Goal: Task Accomplishment & Management: Manage account settings

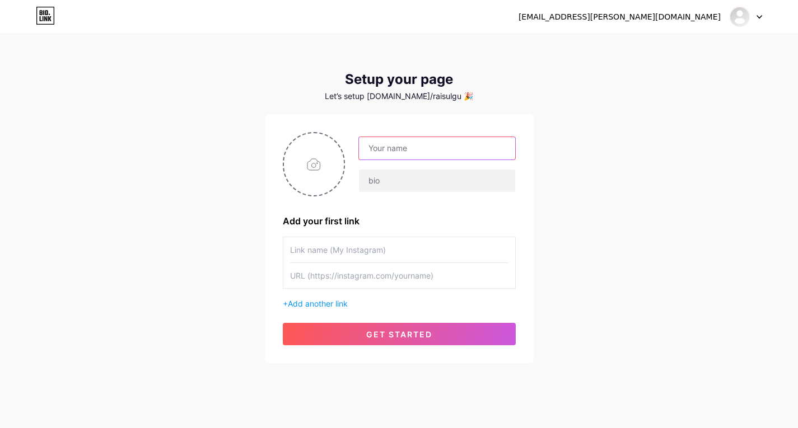
click at [445, 156] on input "text" at bounding box center [437, 148] width 156 height 22
click at [616, 196] on div "raisul.gufran@gmail.com Dashboard Logout Setup your page Let’s setup bio.link/r…" at bounding box center [399, 199] width 798 height 399
click at [488, 148] on input "text" at bounding box center [437, 148] width 156 height 22
type input "akuupan"
click at [435, 185] on input "text" at bounding box center [437, 181] width 156 height 22
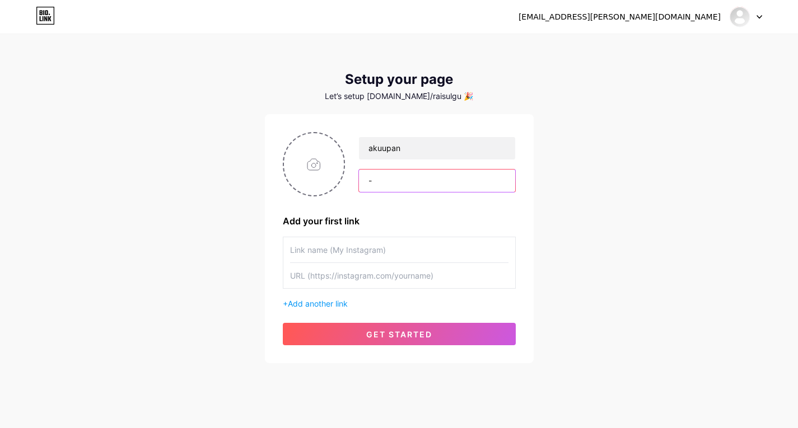
type input "-"
click at [412, 251] on input "text" at bounding box center [399, 249] width 218 height 25
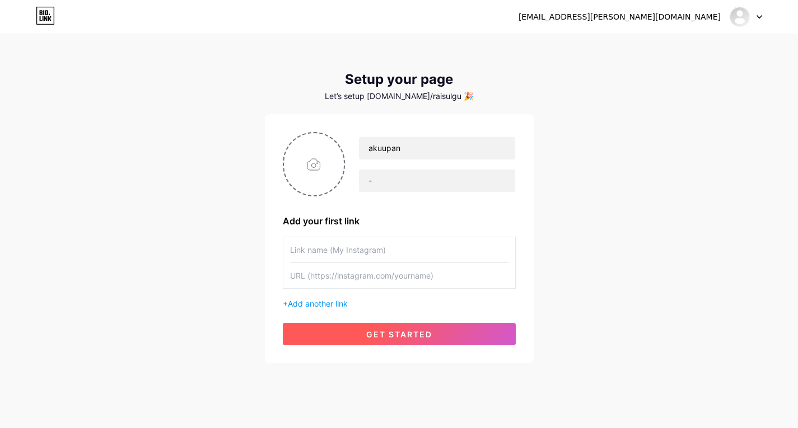
click at [414, 338] on span "get started" at bounding box center [399, 335] width 66 height 10
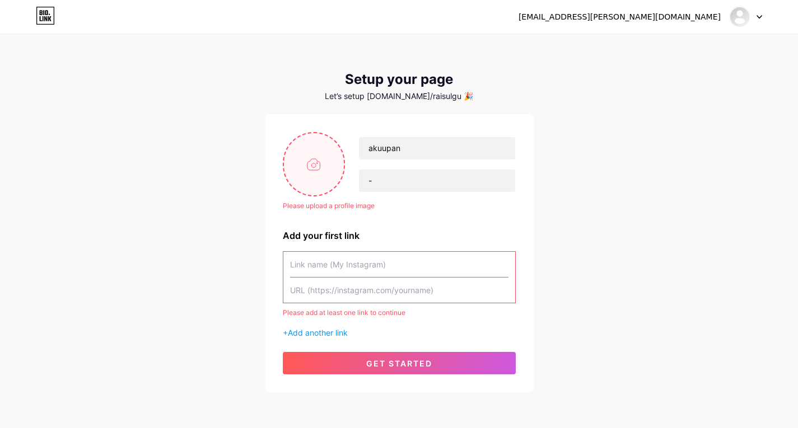
click at [318, 152] on input "file" at bounding box center [314, 164] width 60 height 62
click at [301, 155] on input "file" at bounding box center [314, 164] width 60 height 62
click at [297, 179] on input "file" at bounding box center [314, 164] width 60 height 62
type input "C:\fakepath\Screenshot 2025-08-15 212535.png"
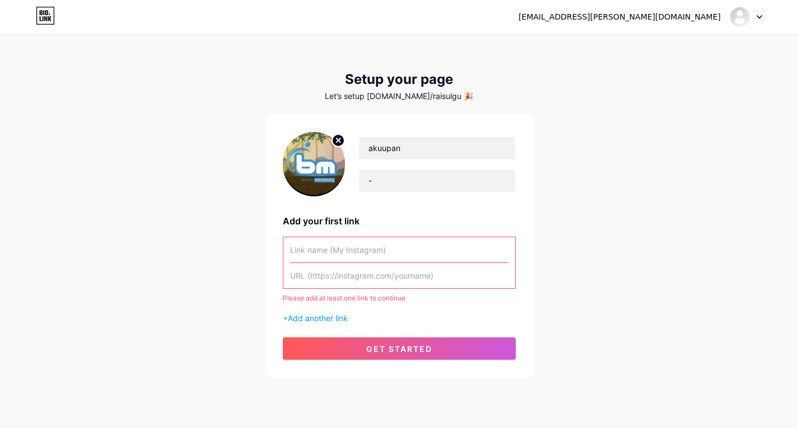
click at [377, 247] on input "text" at bounding box center [399, 249] width 218 height 25
click at [461, 276] on input "text" at bounding box center [399, 275] width 218 height 25
click at [340, 323] on span "Add another link" at bounding box center [318, 319] width 60 height 10
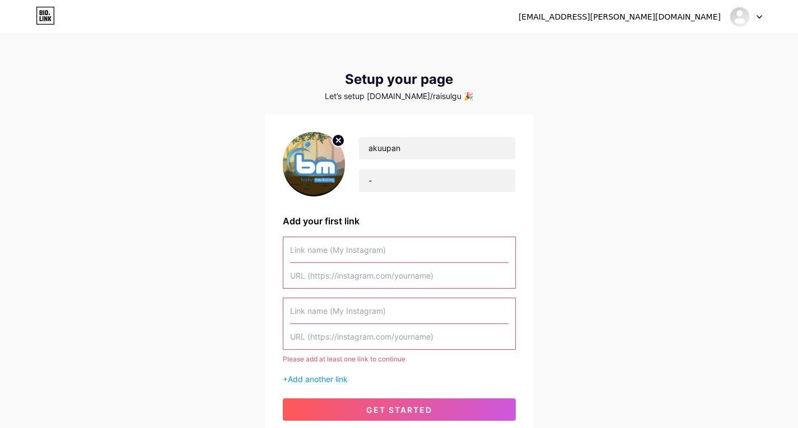
drag, startPoint x: 384, startPoint y: 351, endPoint x: 435, endPoint y: 296, distance: 74.5
click at [384, 351] on div "Please add at least one link to continue + Add another link" at bounding box center [399, 311] width 233 height 148
drag, startPoint x: 439, startPoint y: 289, endPoint x: 435, endPoint y: 264, distance: 25.6
click at [439, 287] on div "Please add at least one link to continue + Add another link" at bounding box center [399, 311] width 233 height 148
click at [435, 263] on div at bounding box center [399, 250] width 218 height 26
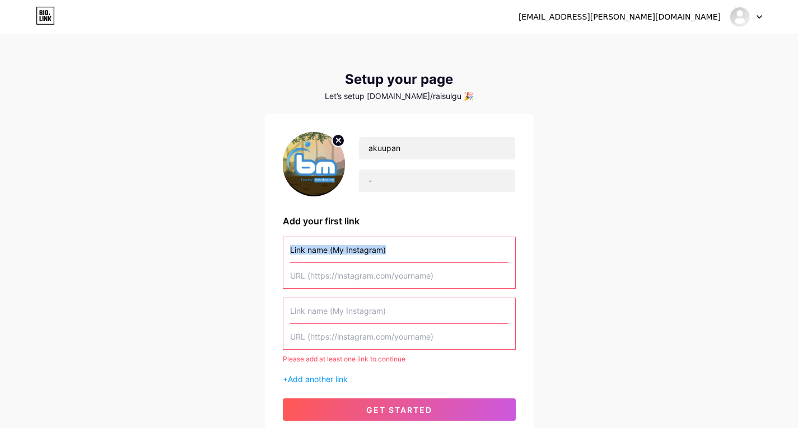
click at [435, 263] on div at bounding box center [399, 250] width 218 height 26
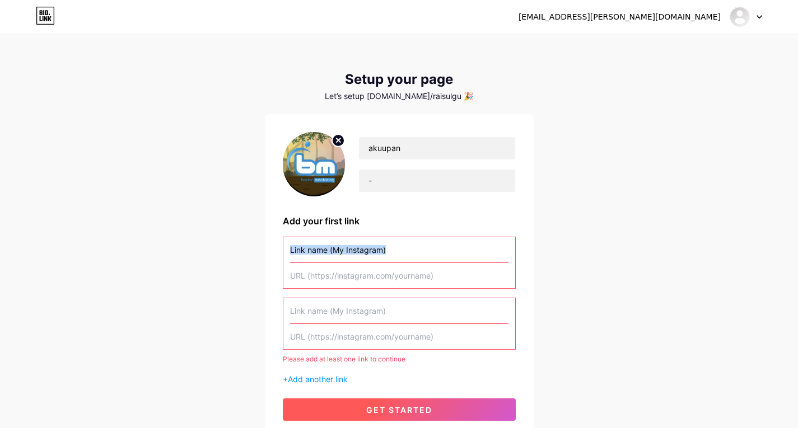
click at [440, 406] on button "get started" at bounding box center [399, 410] width 233 height 22
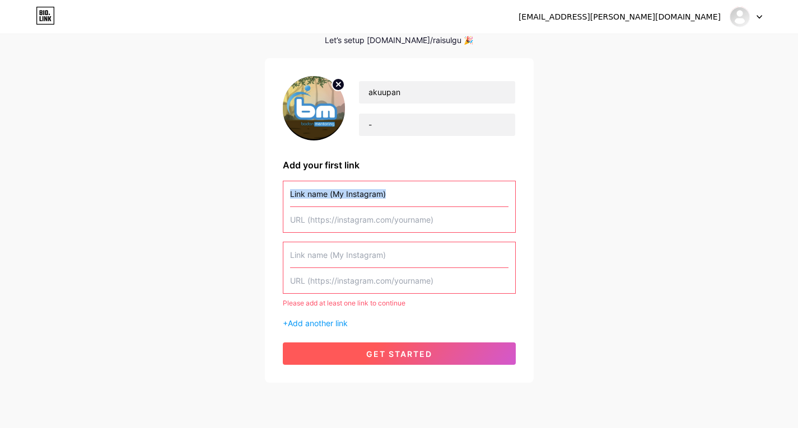
click at [447, 351] on button "get started" at bounding box center [399, 354] width 233 height 22
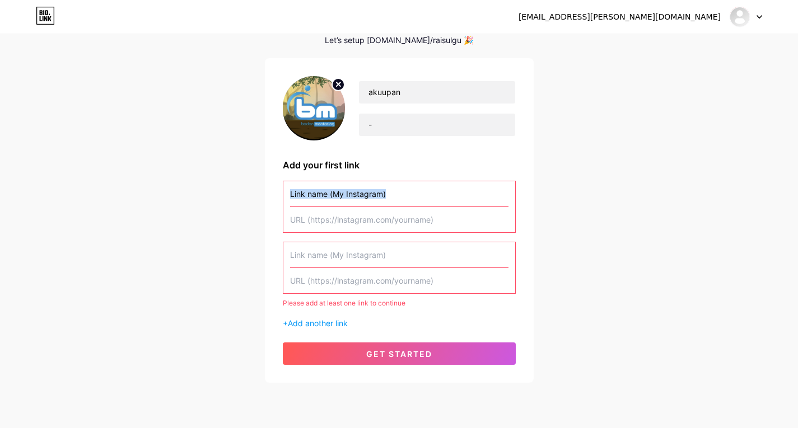
click at [450, 196] on input "text" at bounding box center [399, 193] width 218 height 25
paste input "https://wa.me/"
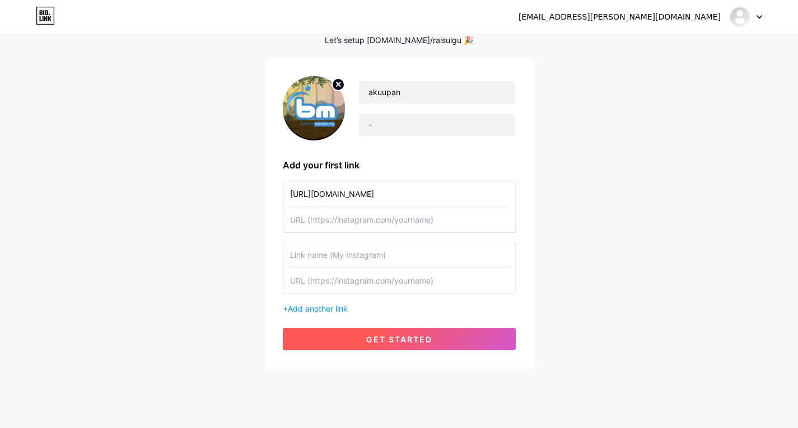
type input "https://wa.me/082388338240"
click at [422, 334] on button "get started" at bounding box center [399, 339] width 233 height 22
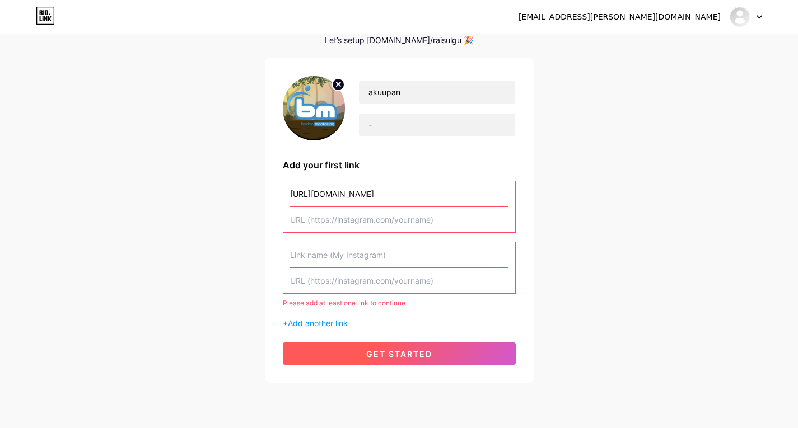
click at [469, 358] on button "get started" at bounding box center [399, 354] width 233 height 22
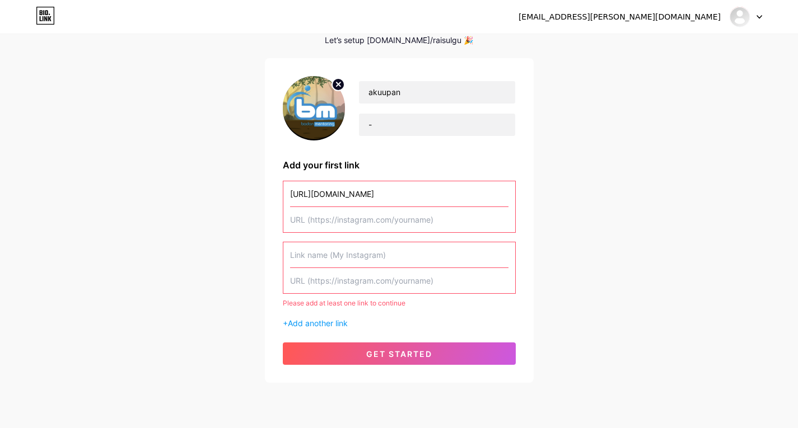
click at [450, 274] on input "text" at bounding box center [399, 280] width 218 height 25
click at [416, 264] on input "text" at bounding box center [399, 255] width 218 height 25
click at [430, 197] on input "https://wa.me/082388338240" at bounding box center [399, 193] width 218 height 25
click at [445, 269] on input "text" at bounding box center [399, 280] width 218 height 25
click at [455, 255] on input "text" at bounding box center [399, 255] width 218 height 25
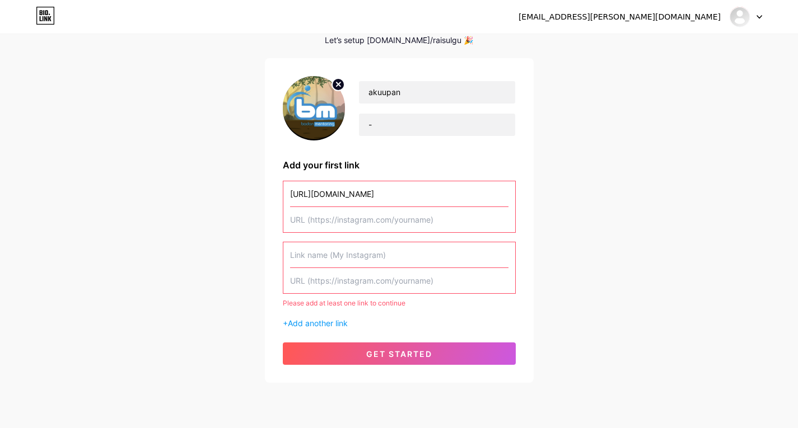
paste input "https://wa.me/082388338240"
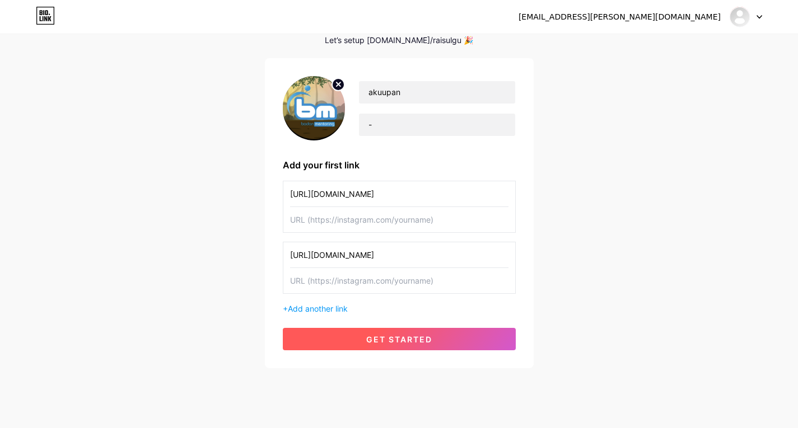
type input "https://wa.me/082388338240"
click at [367, 333] on button "get started" at bounding box center [399, 339] width 233 height 22
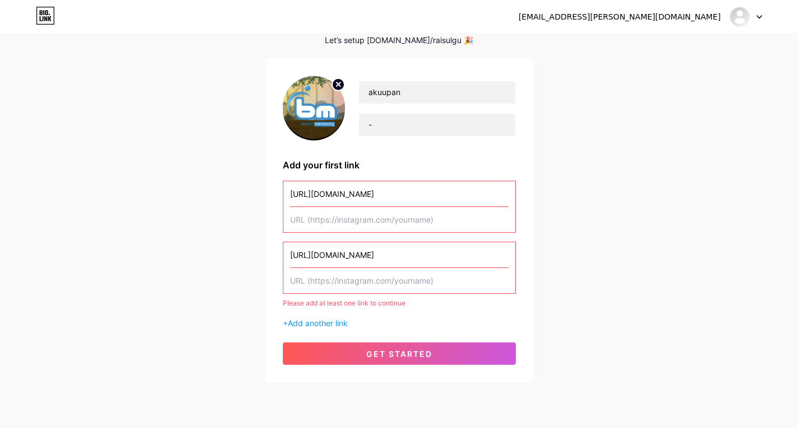
drag, startPoint x: 452, startPoint y: 255, endPoint x: 106, endPoint y: 231, distance: 347.0
click at [106, 231] on div "raisul.gufran@gmail.com Dashboard Logout Setup your page Let’s setup bio.link/r…" at bounding box center [399, 181] width 798 height 475
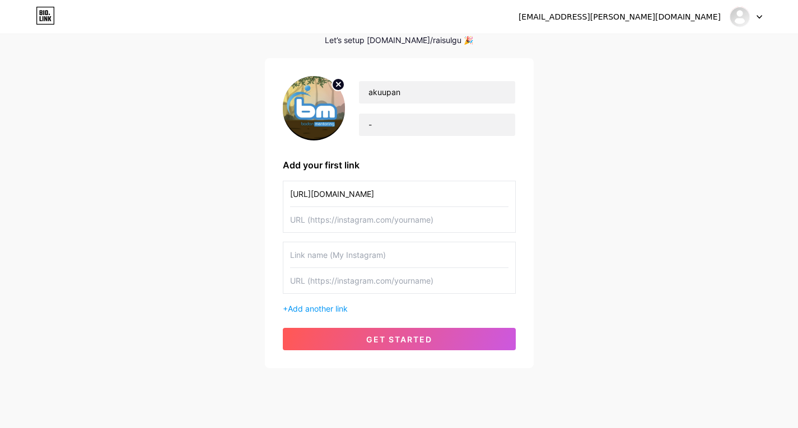
drag, startPoint x: 438, startPoint y: 192, endPoint x: 162, endPoint y: 204, distance: 275.8
click at [162, 204] on div "raisul.gufran@gmail.com Dashboard Logout Setup your page Let’s setup bio.link/r…" at bounding box center [399, 174] width 798 height 460
click at [343, 88] on circle at bounding box center [338, 84] width 12 height 12
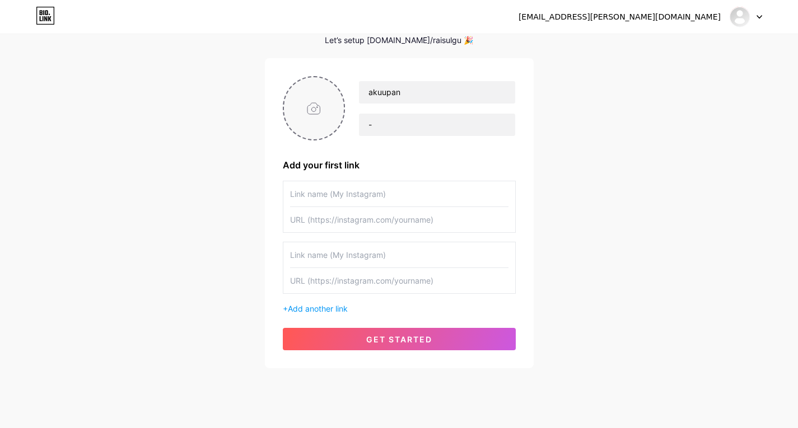
click at [328, 119] on input "file" at bounding box center [314, 108] width 60 height 62
type input "C:\fakepath\Screenshot [DATE] 212705.png"
click at [419, 194] on input "text" at bounding box center [399, 193] width 218 height 25
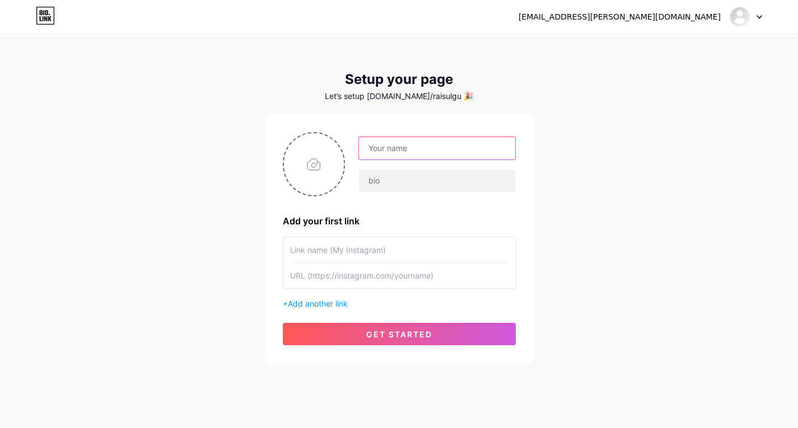
click at [468, 159] on input "text" at bounding box center [437, 148] width 156 height 22
type input "akuupan"
click at [415, 250] on input "text" at bounding box center [399, 249] width 218 height 25
click at [320, 166] on input "file" at bounding box center [314, 164] width 60 height 62
type input "C:\fakepath\Screenshot [DATE] 212705.png"
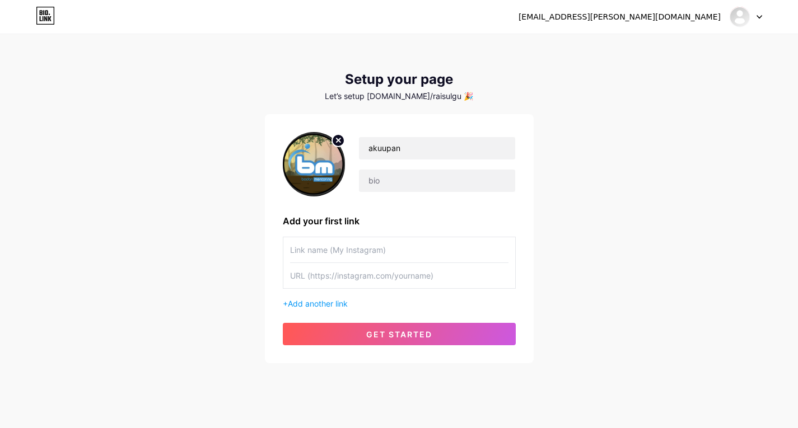
click at [445, 255] on input "text" at bounding box center [399, 249] width 218 height 25
click at [436, 280] on input "text" at bounding box center [399, 275] width 218 height 25
click at [435, 246] on input "text" at bounding box center [399, 249] width 218 height 25
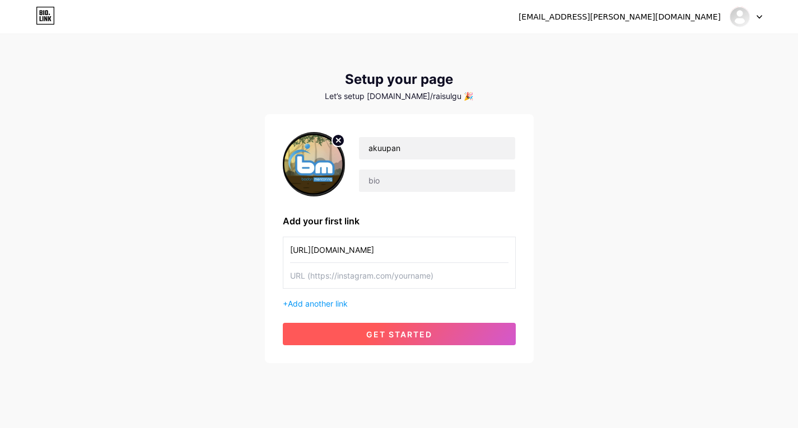
type input "[URL][DOMAIN_NAME]"
click at [425, 330] on span "get started" at bounding box center [399, 335] width 66 height 10
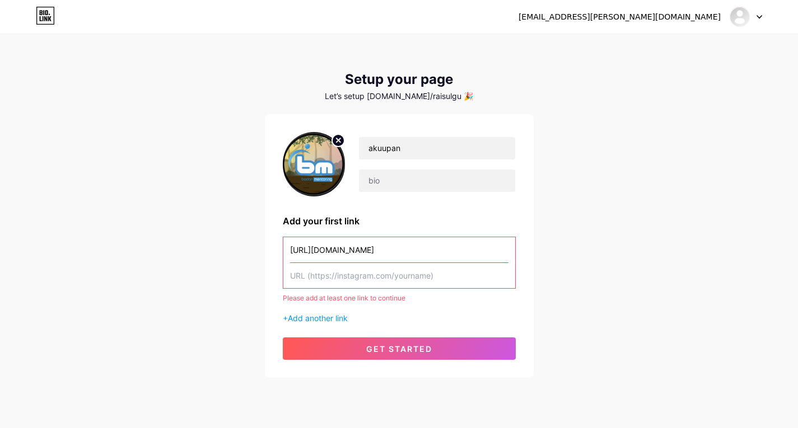
click at [421, 283] on input "text" at bounding box center [399, 275] width 218 height 25
click at [436, 255] on input "[URL][DOMAIN_NAME]" at bounding box center [399, 249] width 218 height 25
click at [420, 280] on input "text" at bounding box center [399, 275] width 218 height 25
paste input "[URL][DOMAIN_NAME]"
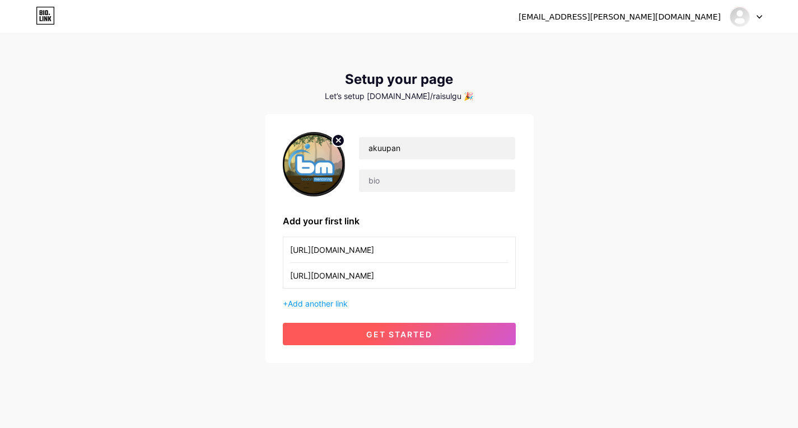
type input "[URL][DOMAIN_NAME]"
click at [424, 334] on span "get started" at bounding box center [399, 335] width 66 height 10
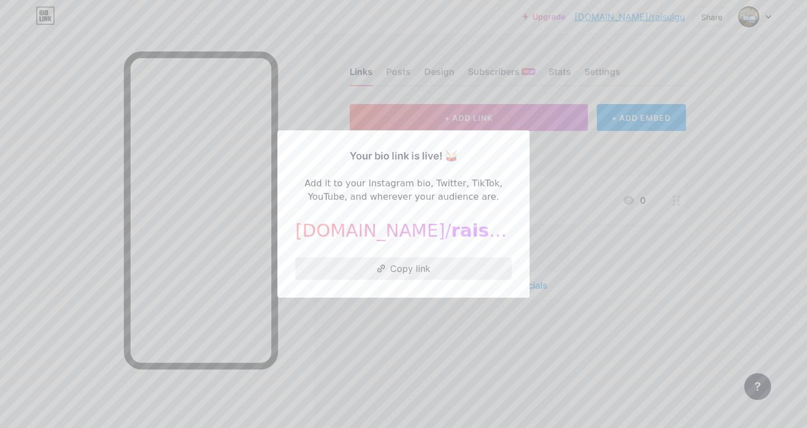
click at [409, 279] on button "Copy link" at bounding box center [403, 269] width 216 height 22
click at [561, 261] on div at bounding box center [403, 214] width 807 height 428
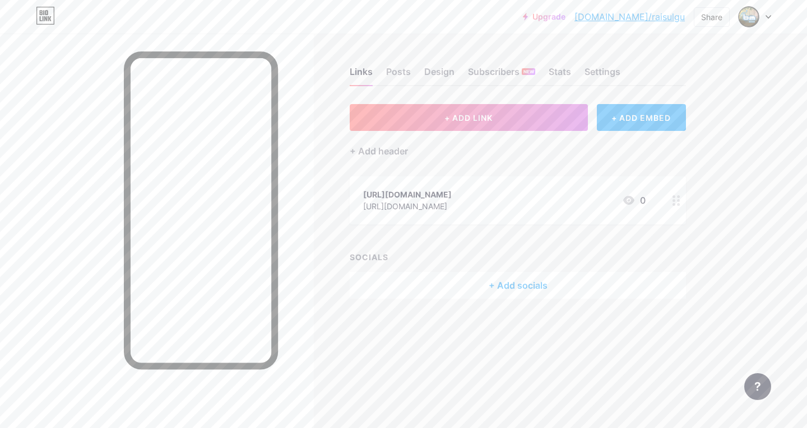
click at [674, 16] on link "[DOMAIN_NAME]/raisulgu" at bounding box center [629, 16] width 110 height 13
click at [588, 69] on div "Settings" at bounding box center [602, 75] width 36 height 20
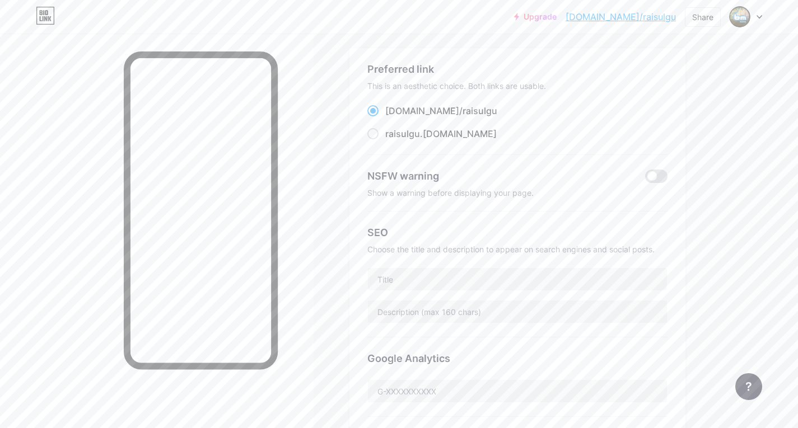
scroll to position [224, 0]
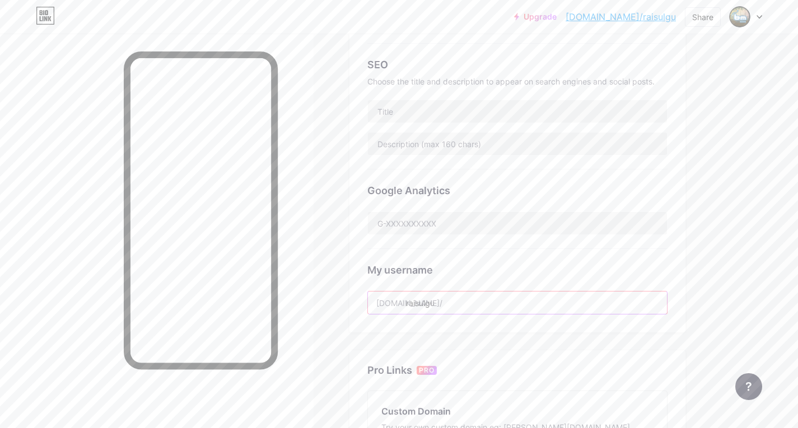
click at [458, 300] on input "raisulgu" at bounding box center [517, 303] width 299 height 22
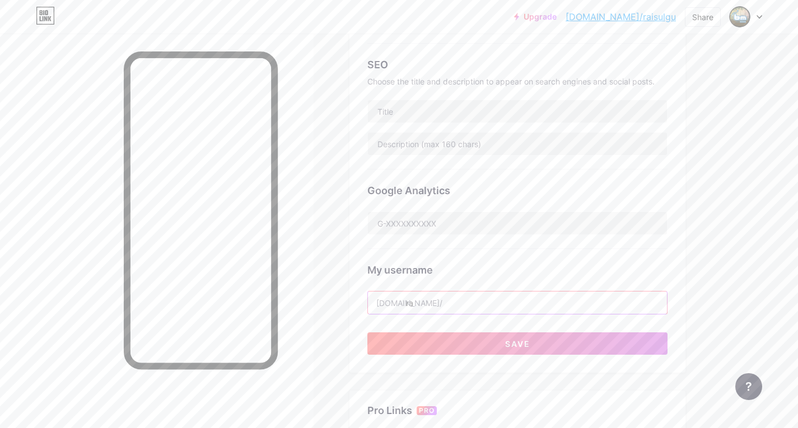
type input "r"
type input "OPRECBMGEN14"
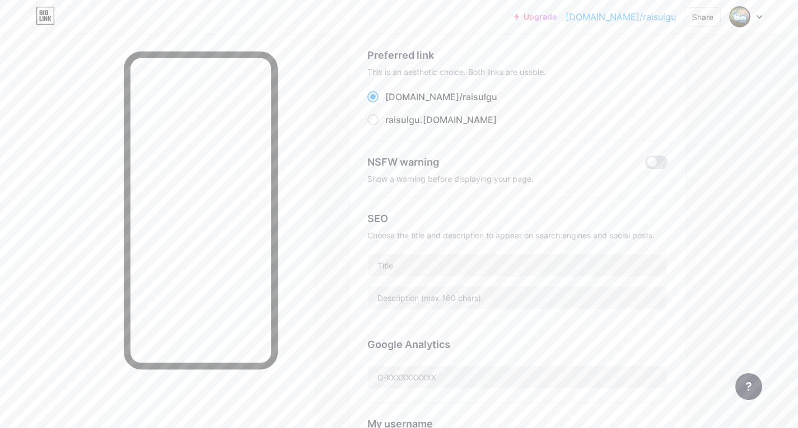
scroll to position [0, 0]
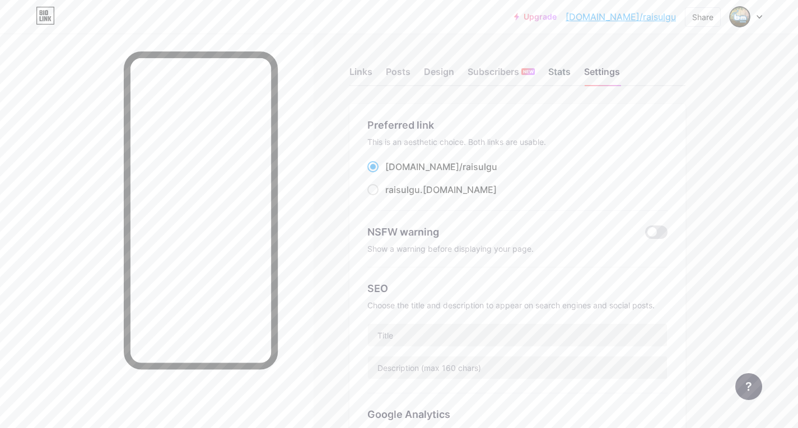
click at [562, 77] on div "Stats" at bounding box center [559, 75] width 22 height 20
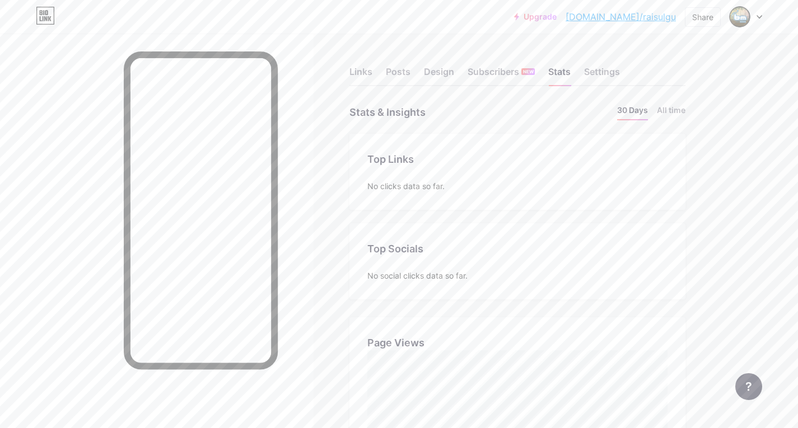
scroll to position [428, 798]
click at [609, 66] on div "Settings" at bounding box center [602, 75] width 36 height 20
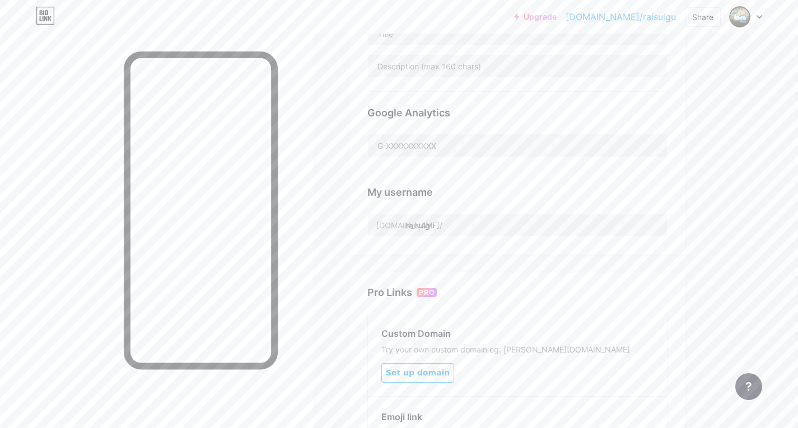
scroll to position [169, 0]
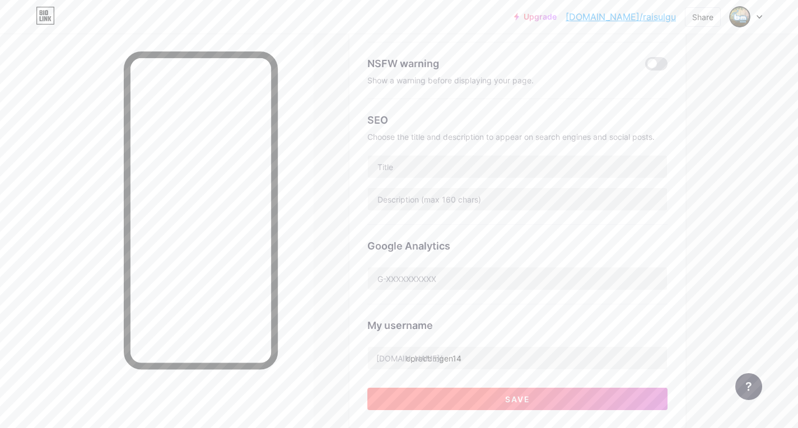
click at [488, 398] on button "Save" at bounding box center [517, 399] width 300 height 22
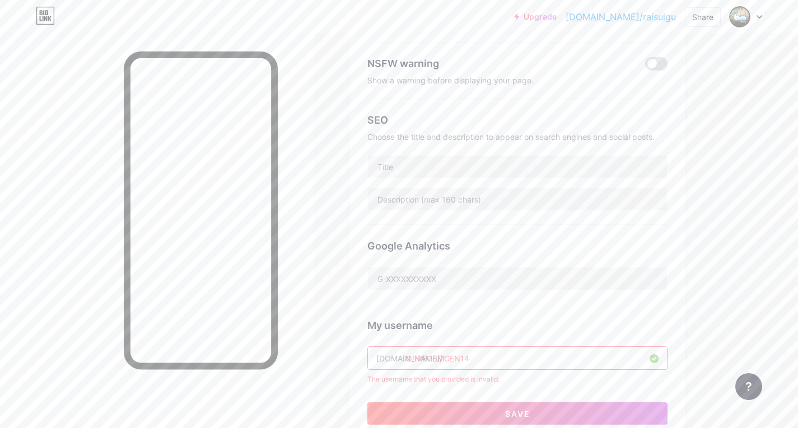
type input "oprecbmgen14"
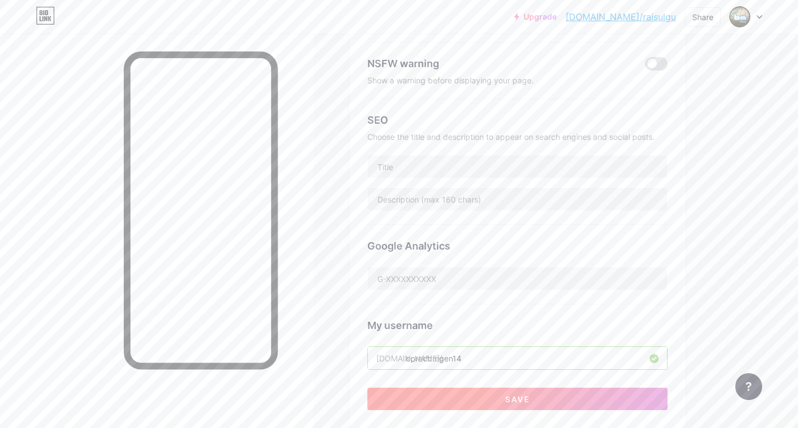
click at [444, 403] on button "Save" at bounding box center [517, 399] width 300 height 22
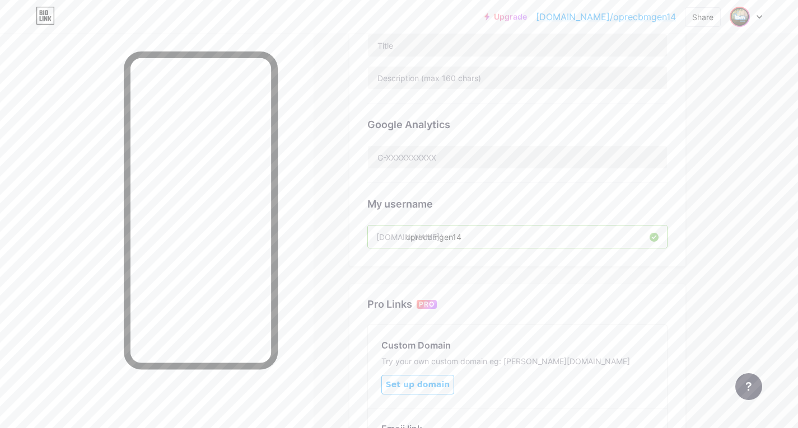
scroll to position [281, 0]
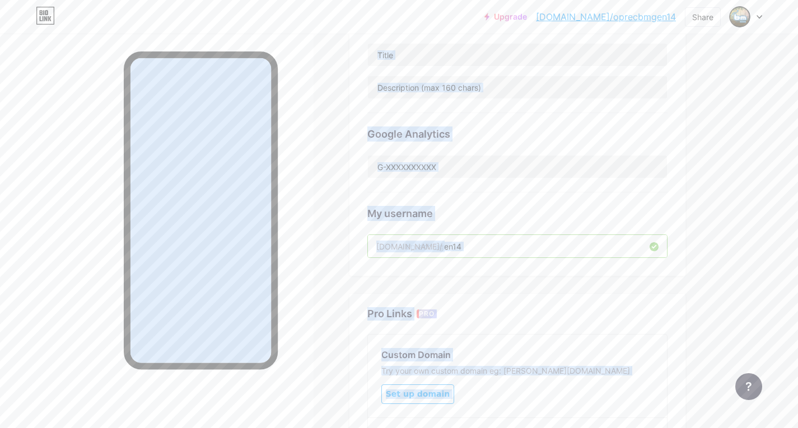
drag, startPoint x: 752, startPoint y: 2, endPoint x: 756, endPoint y: 12, distance: 10.1
click at [753, 5] on div "Upgrade [DOMAIN_NAME]/oprecb... [DOMAIN_NAME]/oprecbmgen14 Share Switch account…" at bounding box center [399, 157] width 798 height 877
click at [756, 12] on div at bounding box center [746, 17] width 32 height 20
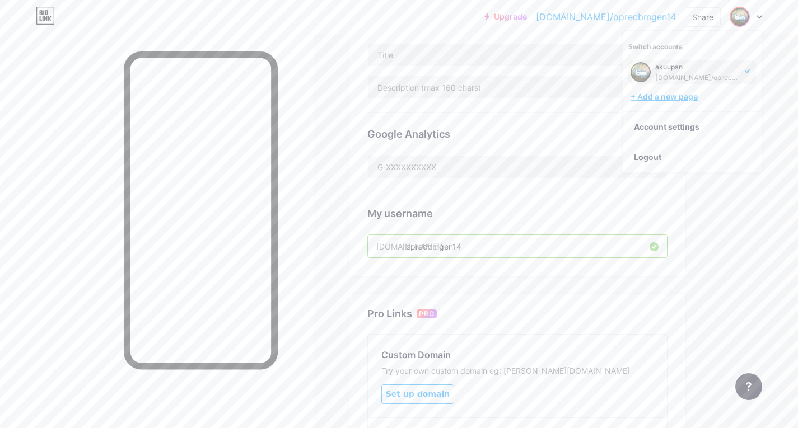
click at [731, 102] on div "+ Add a new page" at bounding box center [693, 96] width 125 height 11
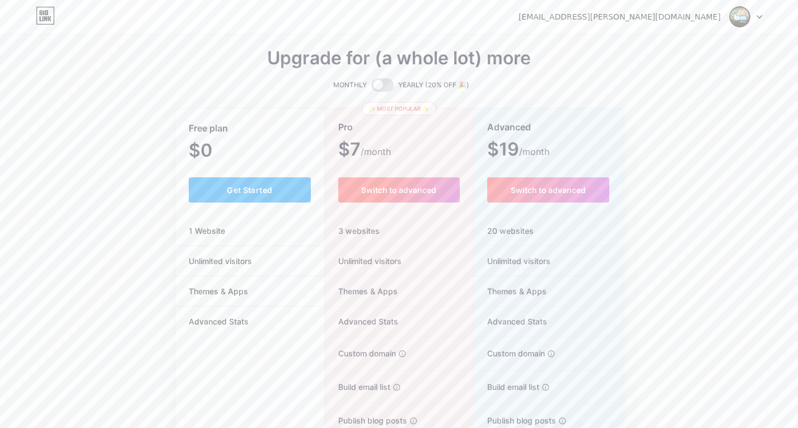
scroll to position [122, 0]
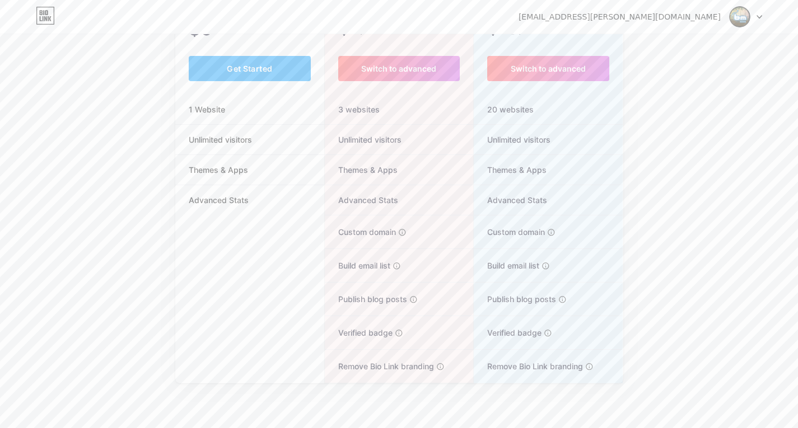
click at [743, 11] on img at bounding box center [739, 16] width 21 height 21
click at [757, 14] on div at bounding box center [746, 17] width 32 height 20
click at [725, 48] on link "Dashboard" at bounding box center [692, 46] width 139 height 30
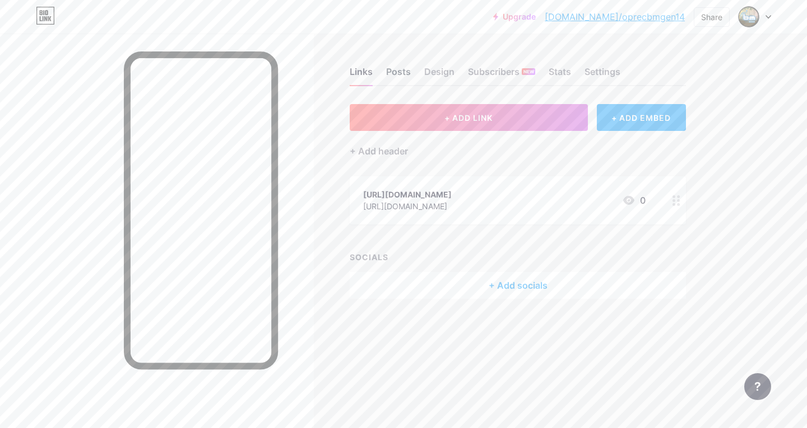
click at [400, 73] on div "Posts" at bounding box center [398, 75] width 25 height 20
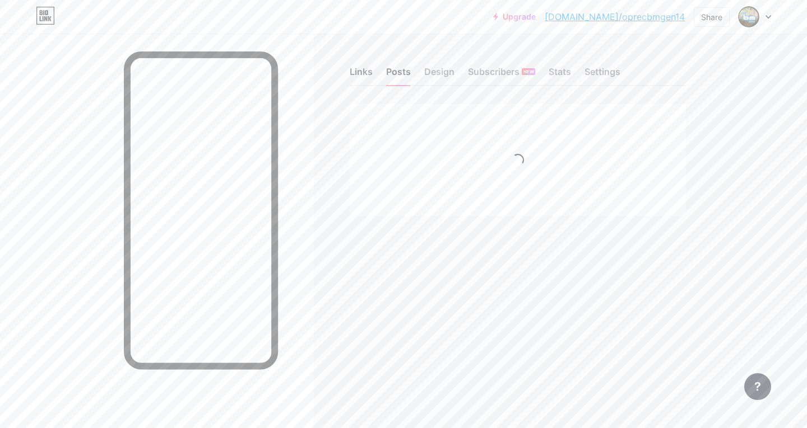
click at [354, 72] on div "Links" at bounding box center [361, 75] width 23 height 20
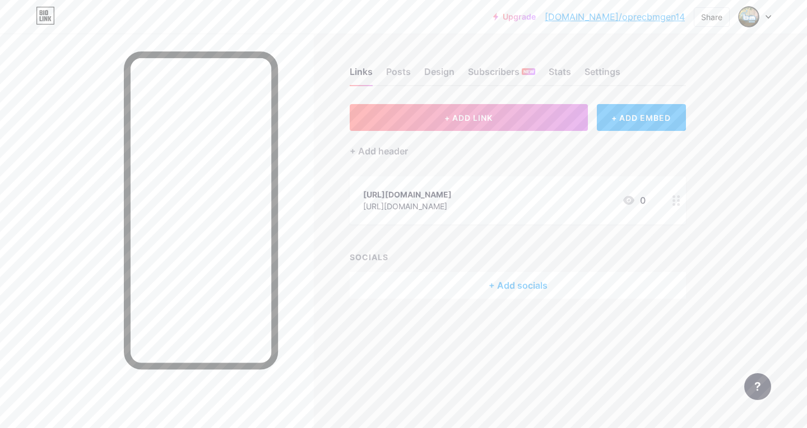
click at [679, 208] on div at bounding box center [676, 200] width 19 height 48
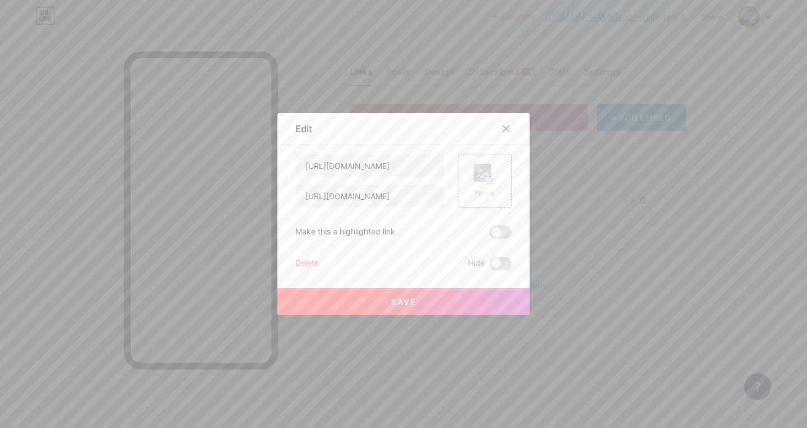
click at [505, 125] on icon at bounding box center [505, 128] width 9 height 9
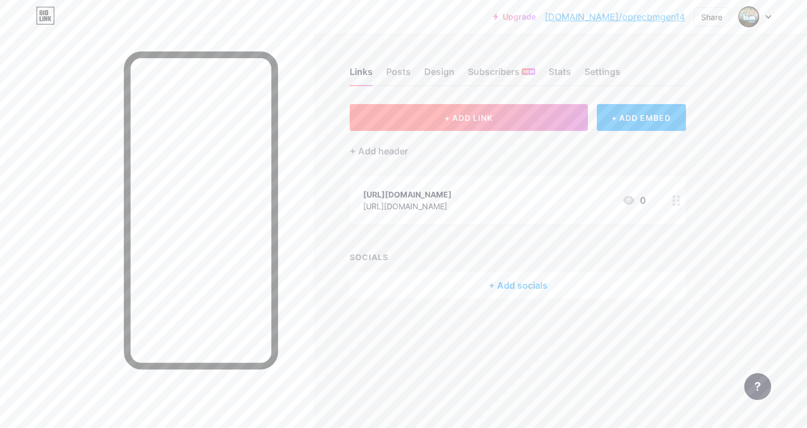
click at [538, 127] on button "+ ADD LINK" at bounding box center [469, 117] width 238 height 27
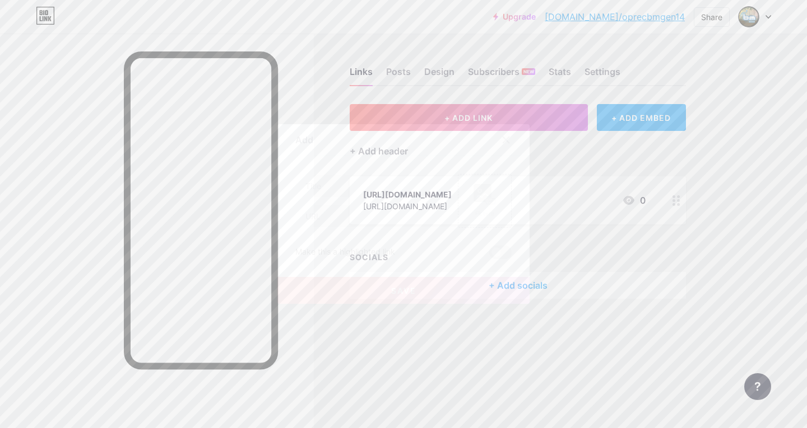
click at [502, 138] on icon at bounding box center [505, 140] width 9 height 9
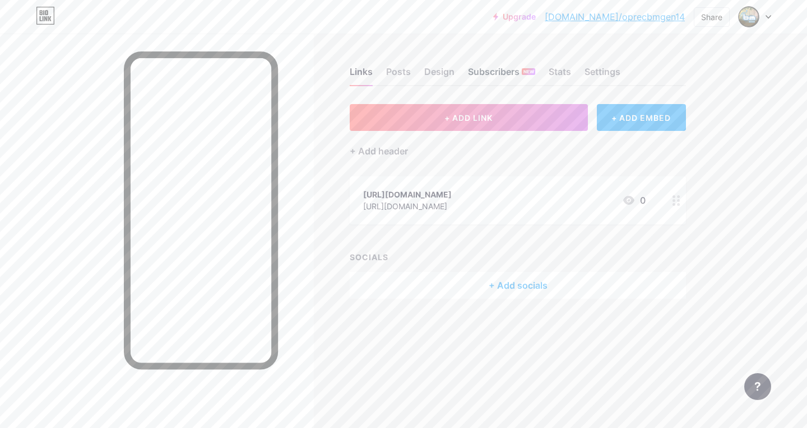
click at [509, 77] on div "Subscribers NEW" at bounding box center [501, 75] width 67 height 20
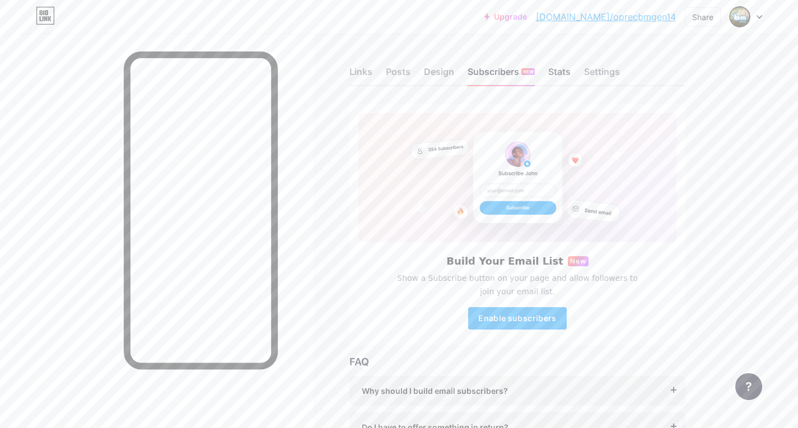
click at [557, 76] on div "Stats" at bounding box center [559, 75] width 22 height 20
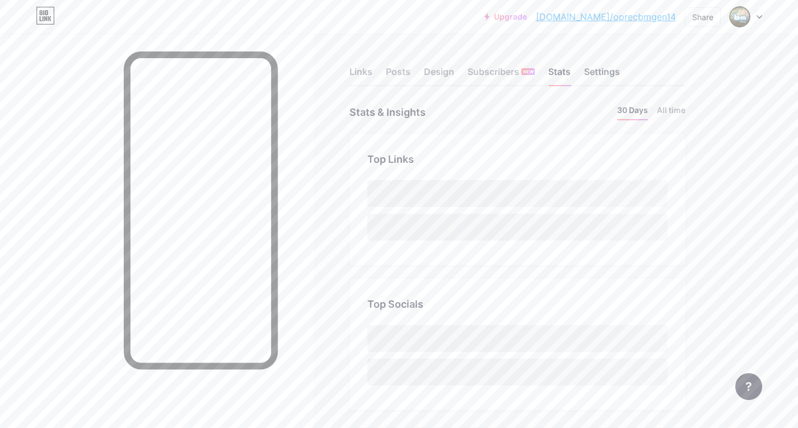
click at [602, 68] on div "Settings" at bounding box center [602, 75] width 36 height 20
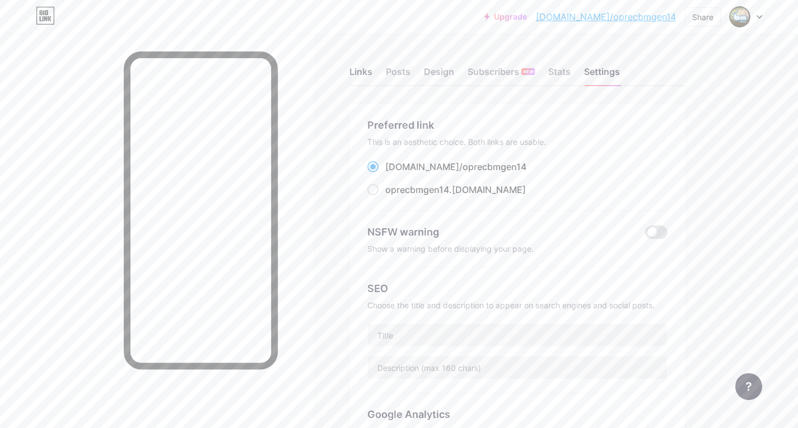
click at [363, 82] on div "Links" at bounding box center [361, 75] width 23 height 20
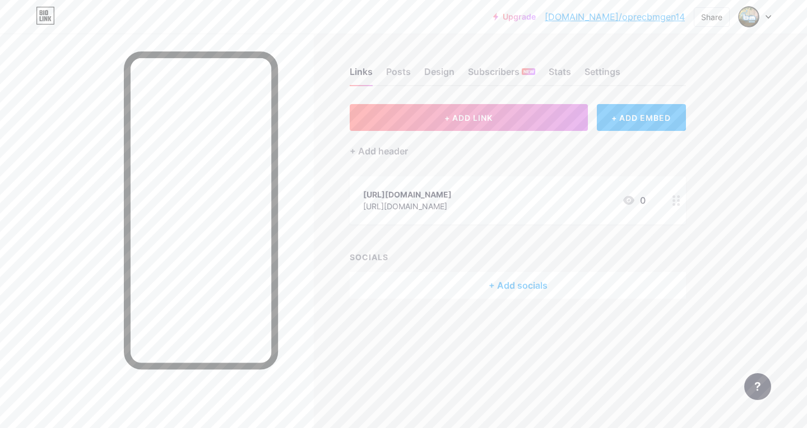
click at [674, 204] on circle at bounding box center [673, 204] width 3 height 3
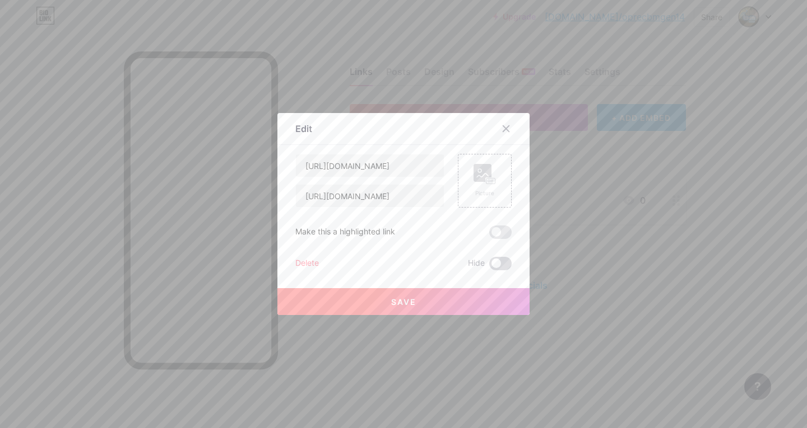
click at [496, 269] on span at bounding box center [500, 263] width 22 height 13
click at [489, 267] on input "checkbox" at bounding box center [489, 267] width 0 height 0
click at [299, 264] on div "Delete" at bounding box center [307, 263] width 24 height 13
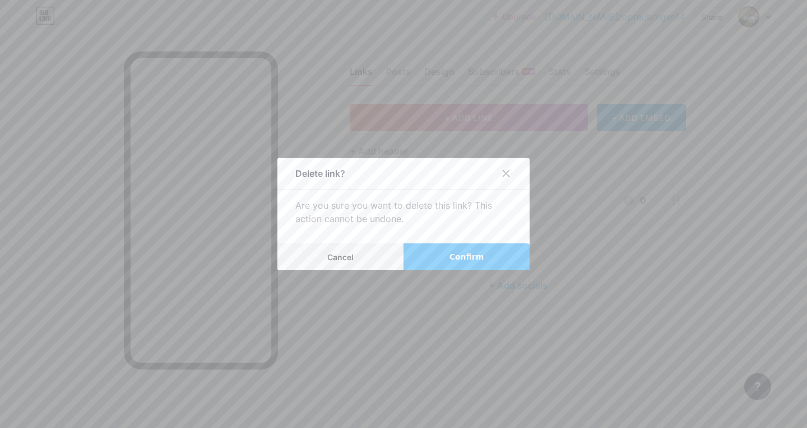
click at [419, 259] on button "Confirm" at bounding box center [466, 257] width 126 height 27
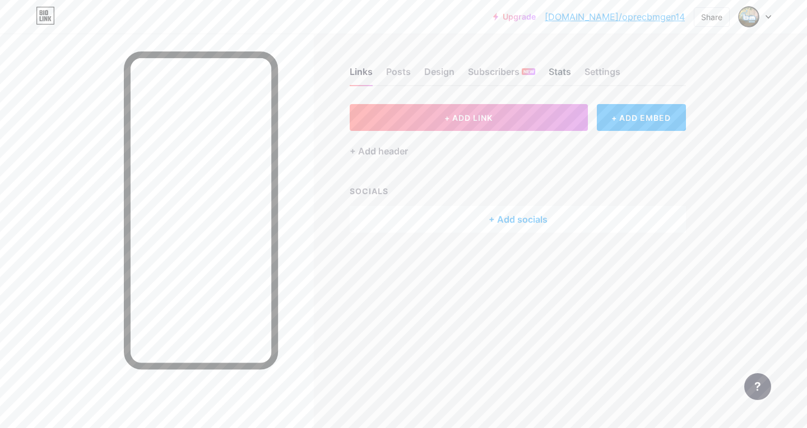
click at [563, 67] on div "Stats" at bounding box center [559, 75] width 22 height 20
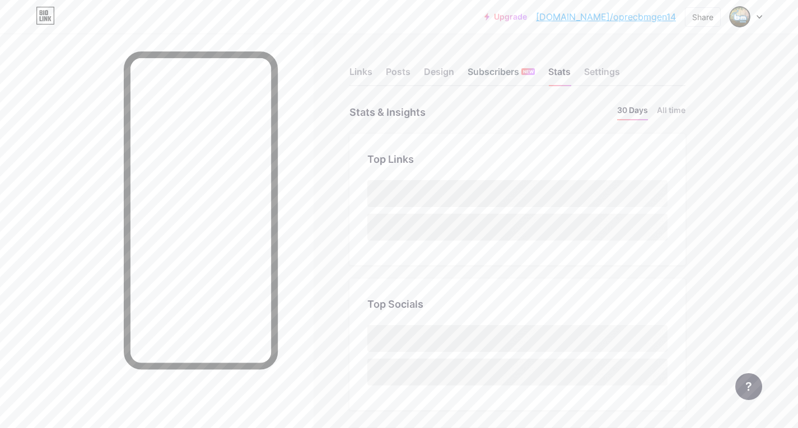
click at [496, 70] on div "Subscribers NEW" at bounding box center [501, 75] width 67 height 20
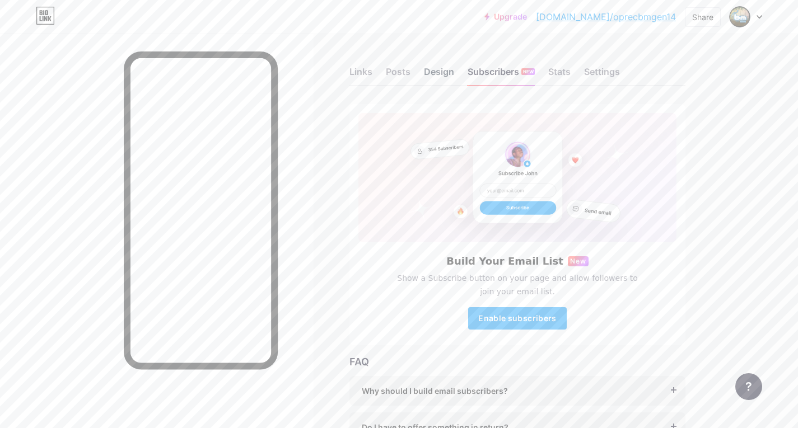
click at [451, 75] on div "Design" at bounding box center [439, 75] width 30 height 20
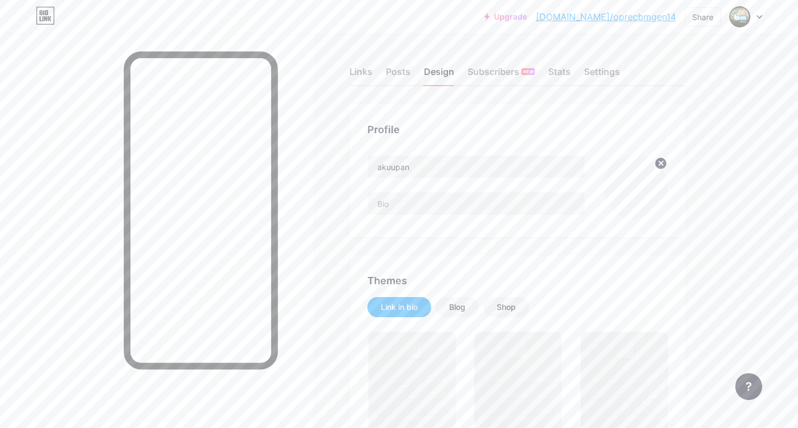
click at [413, 78] on div "Links Posts Design Subscribers NEW Stats Settings" at bounding box center [518, 66] width 336 height 39
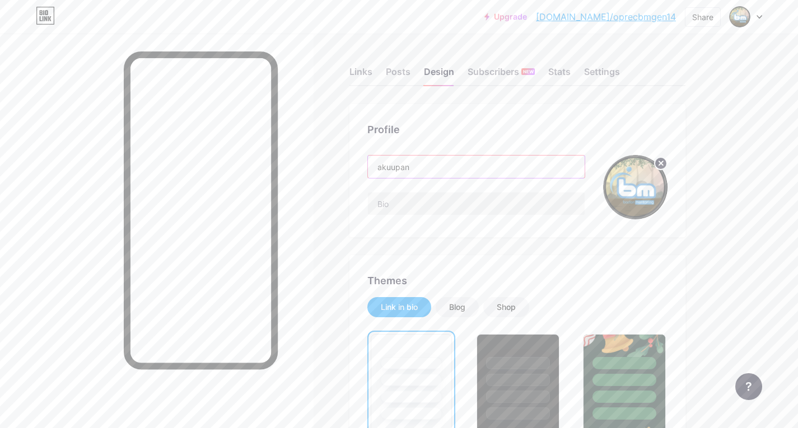
click at [468, 166] on input "akuupan" at bounding box center [476, 167] width 217 height 22
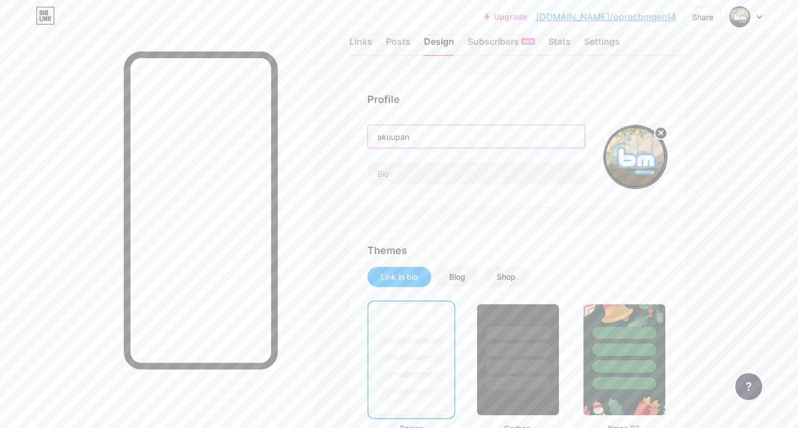
scroll to position [112, 0]
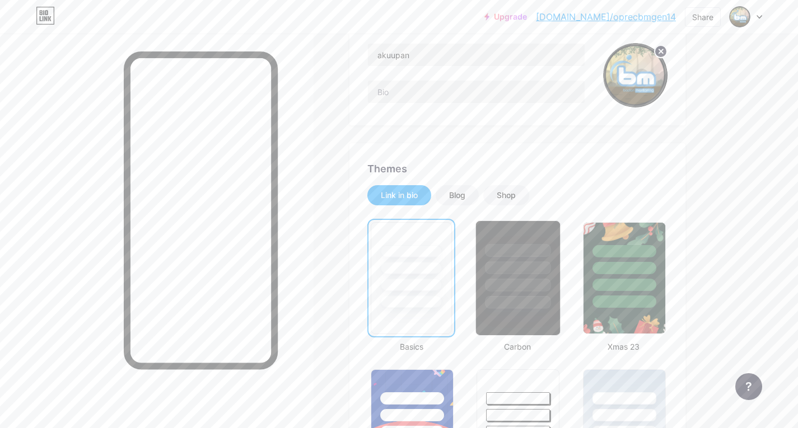
click at [542, 267] on div at bounding box center [519, 268] width 66 height 13
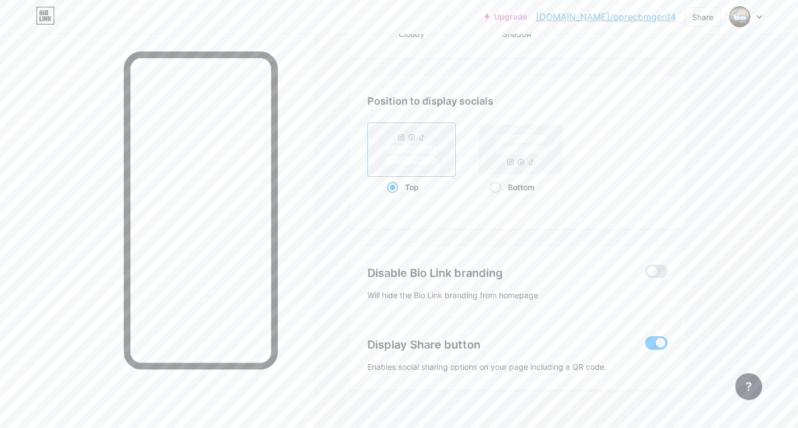
scroll to position [1344, 0]
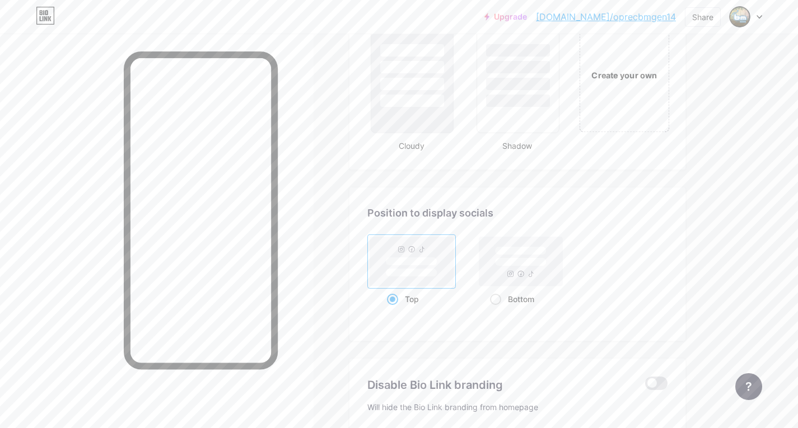
click at [633, 115] on div "Create your own" at bounding box center [624, 74] width 90 height 115
click at [632, 78] on div "Create your own" at bounding box center [624, 75] width 82 height 12
click at [633, 74] on div "Create your own" at bounding box center [624, 75] width 82 height 12
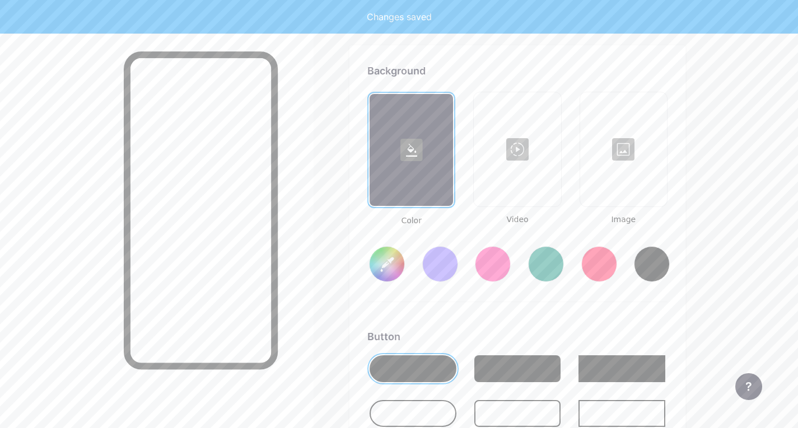
scroll to position [1487, 0]
type input "#ffffff"
type input "#000000"
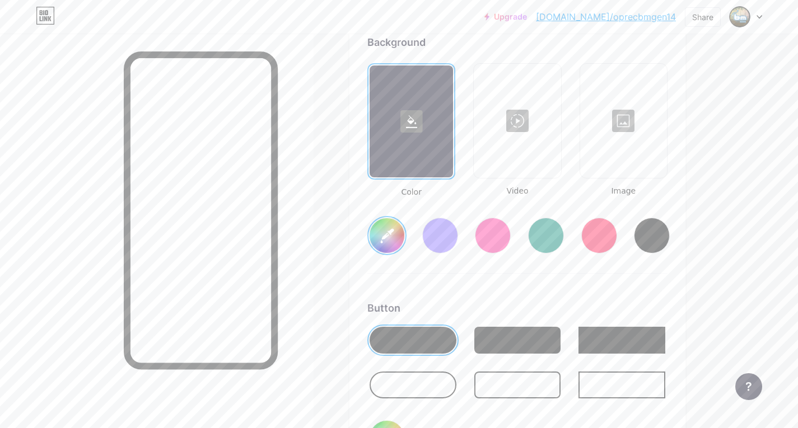
scroll to position [1543, 0]
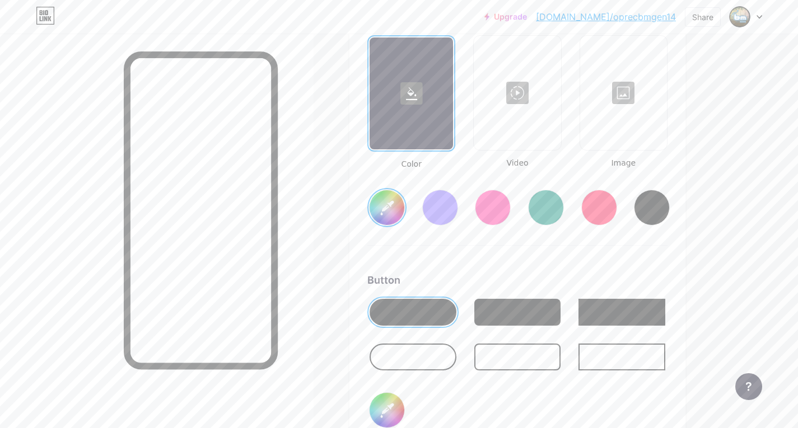
click at [530, 319] on div at bounding box center [517, 312] width 87 height 27
click at [500, 205] on div at bounding box center [493, 208] width 36 height 36
click at [445, 207] on div at bounding box center [440, 208] width 36 height 36
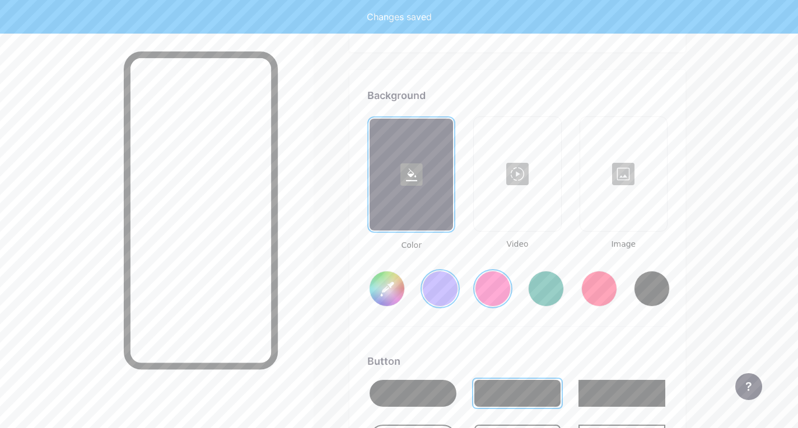
scroll to position [1375, 0]
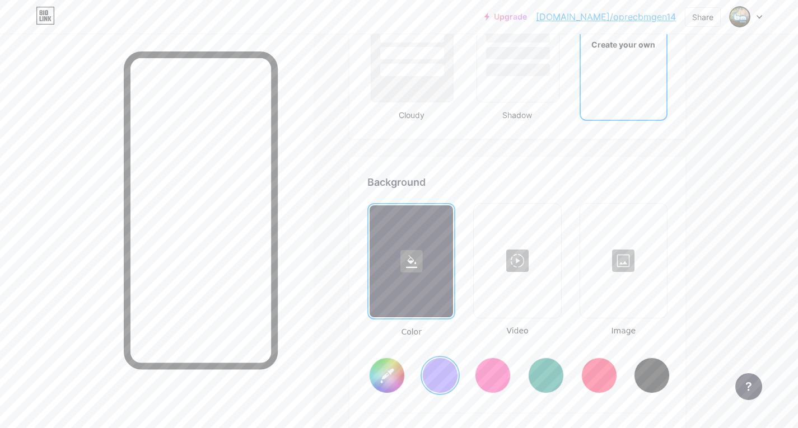
click at [659, 370] on div at bounding box center [652, 376] width 36 height 36
type input "#000000"
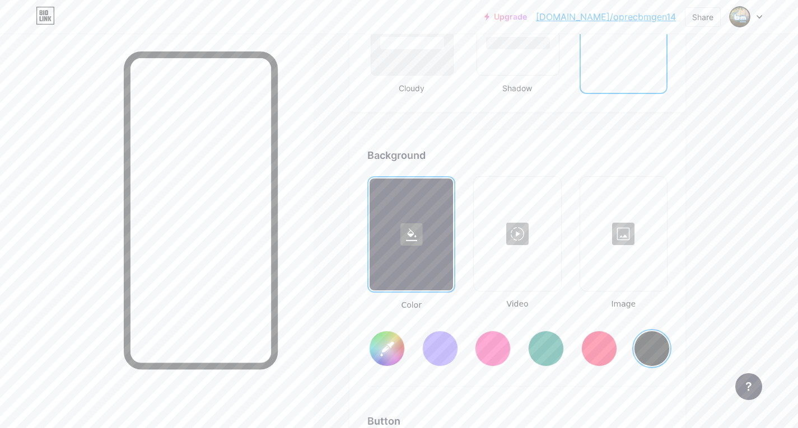
scroll to position [1319, 0]
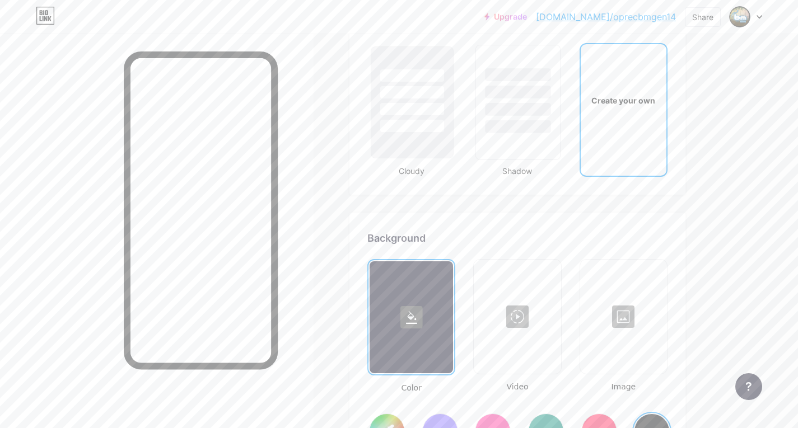
click at [539, 153] on div at bounding box center [518, 102] width 85 height 115
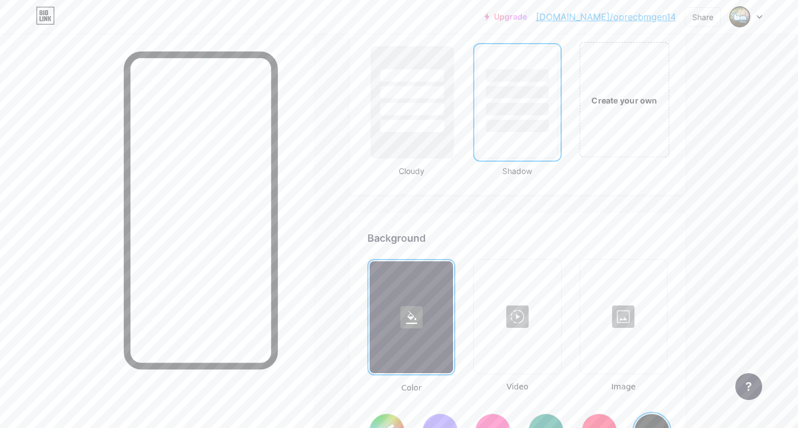
click at [607, 126] on div "Create your own" at bounding box center [624, 99] width 90 height 115
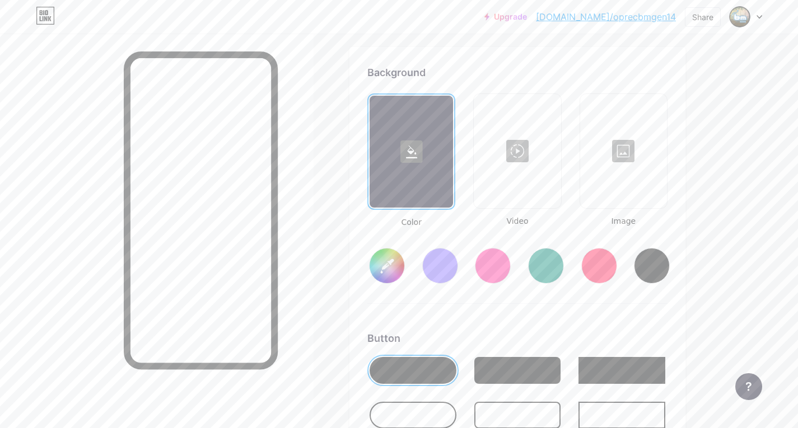
scroll to position [1487, 0]
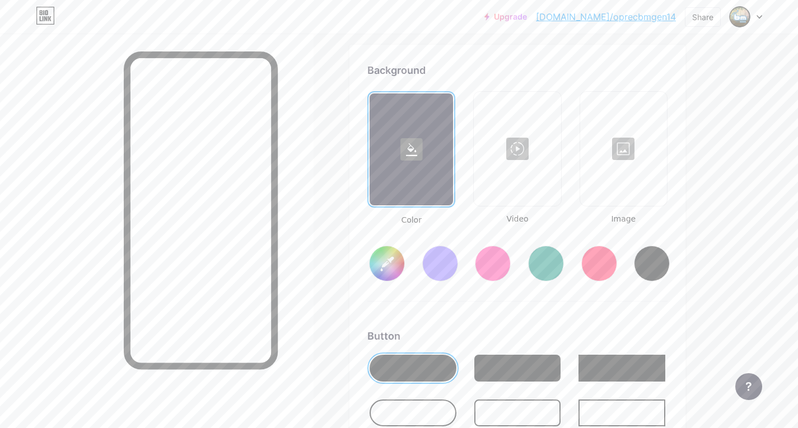
type input "#ffffff"
type input "#000000"
click at [524, 156] on div at bounding box center [517, 149] width 85 height 112
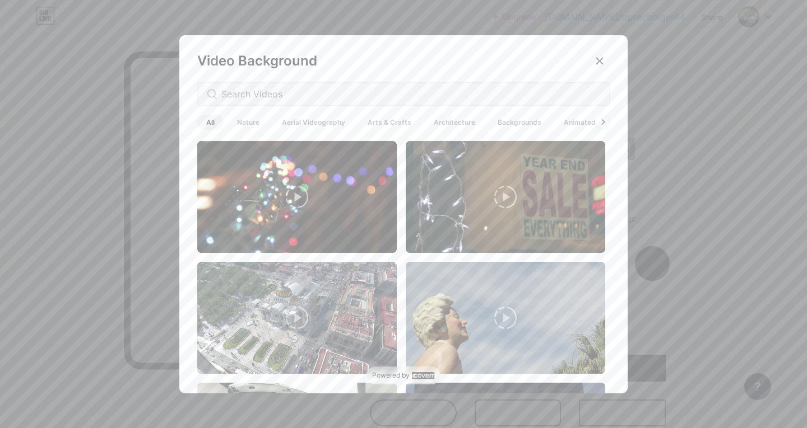
click at [385, 123] on span "Arts & Crafts" at bounding box center [389, 122] width 62 height 15
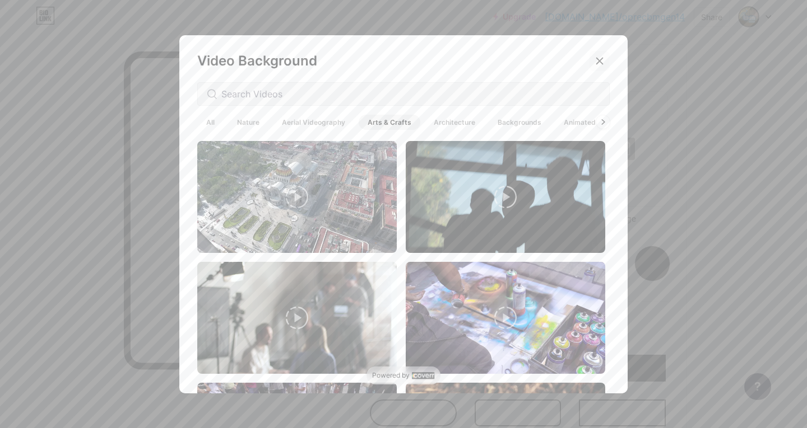
click at [597, 58] on icon at bounding box center [600, 61] width 6 height 6
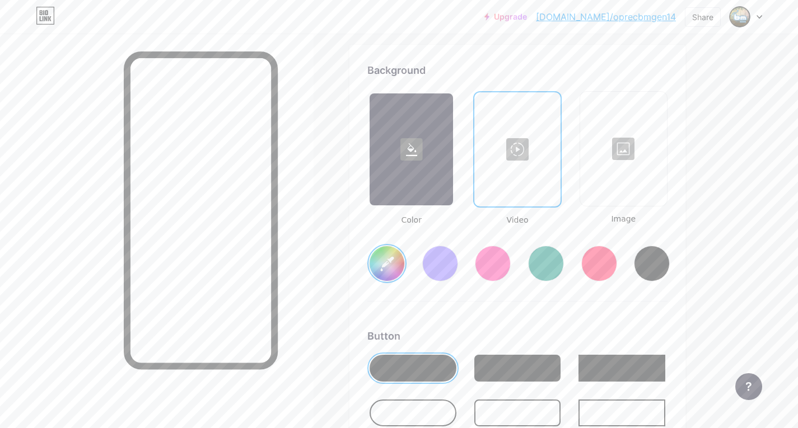
click at [646, 181] on div at bounding box center [623, 149] width 85 height 112
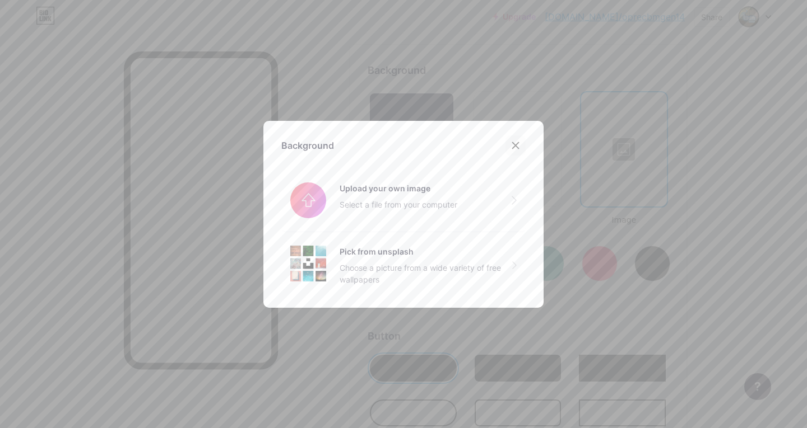
click at [517, 150] on div at bounding box center [515, 146] width 20 height 20
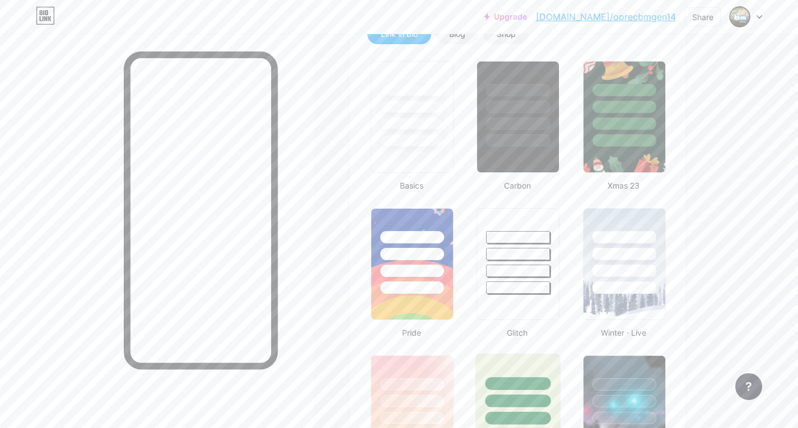
scroll to position [175, 0]
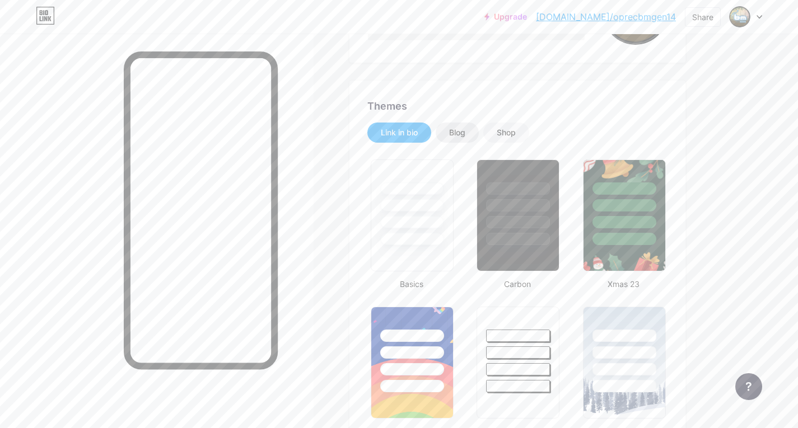
click at [448, 134] on div "Blog" at bounding box center [457, 133] width 43 height 20
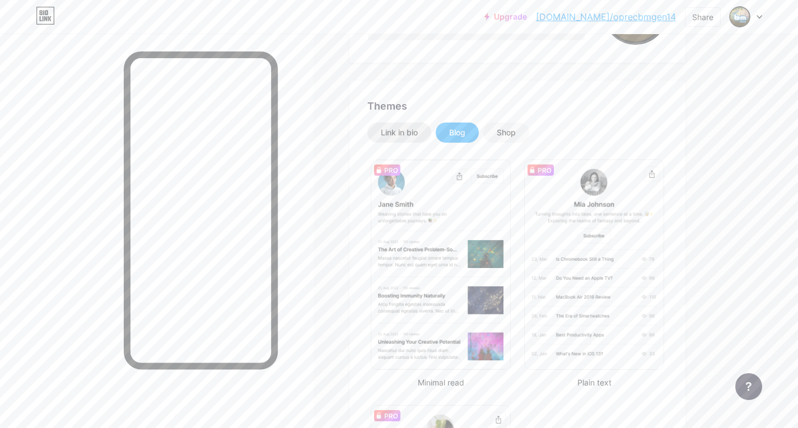
click at [413, 134] on div "Link in bio" at bounding box center [399, 132] width 37 height 11
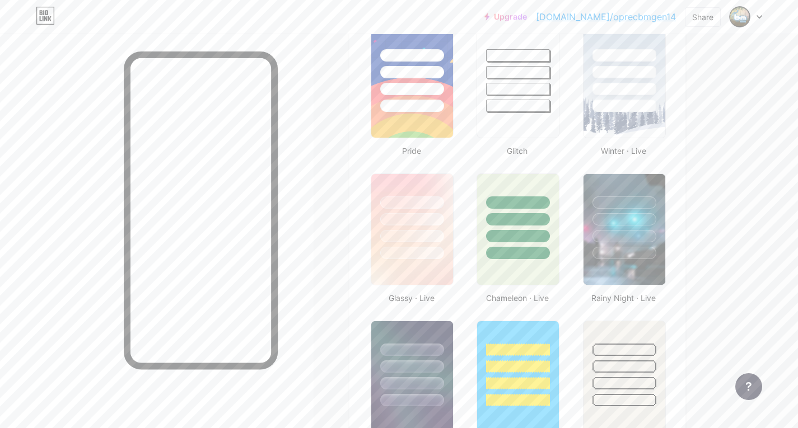
scroll to position [735, 0]
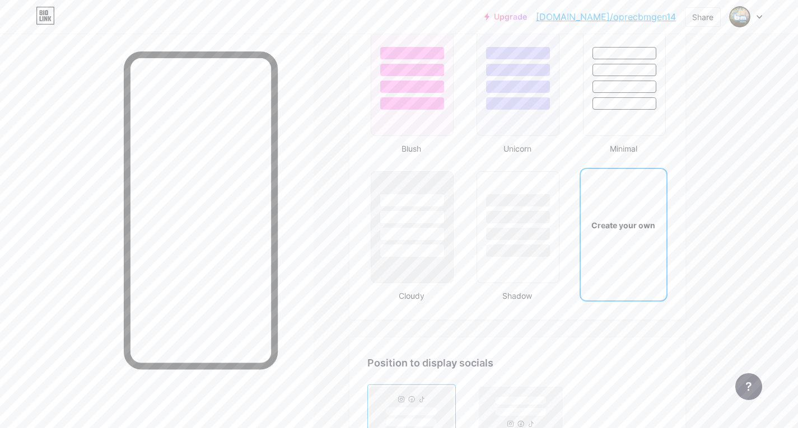
click at [605, 271] on div "Create your own" at bounding box center [624, 225] width 86 height 112
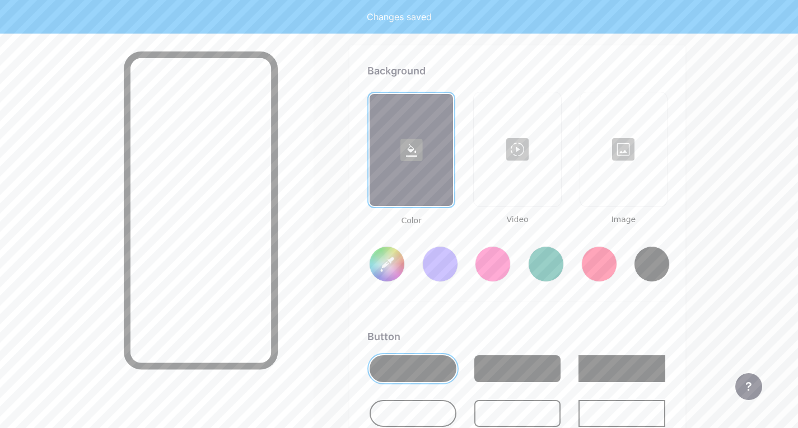
scroll to position [1487, 0]
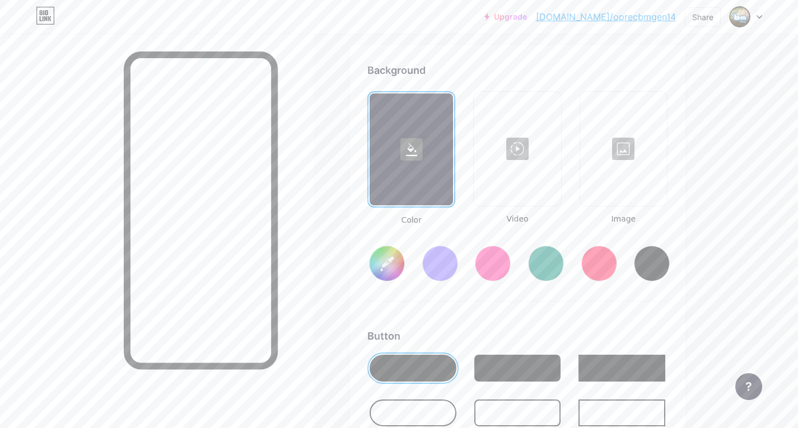
type input "#ffffff"
type input "#000000"
click at [658, 262] on div at bounding box center [652, 264] width 36 height 36
type input "#000000"
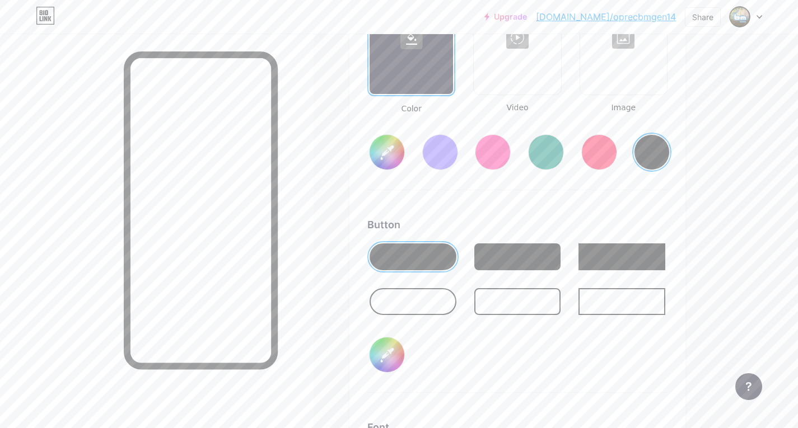
scroll to position [1599, 0]
click at [393, 360] on input "#000000" at bounding box center [387, 354] width 35 height 35
type input "#1c2c32"
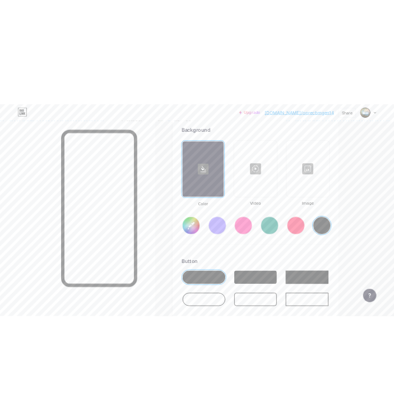
scroll to position [1487, 0]
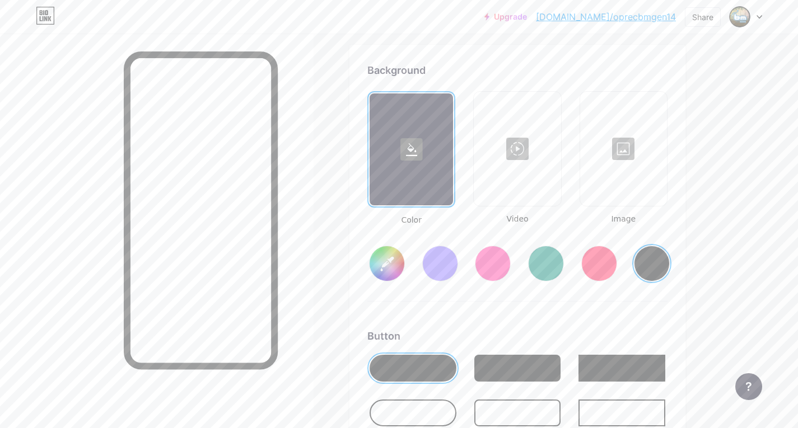
click at [390, 258] on input "#000000" at bounding box center [387, 263] width 35 height 35
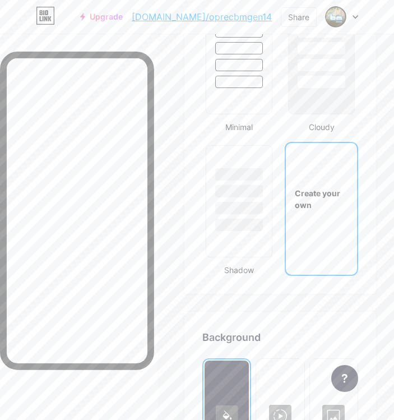
scroll to position [1991, 0]
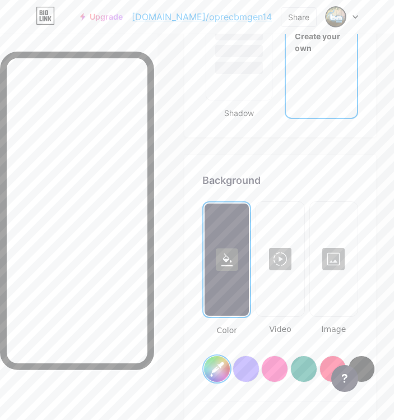
click at [221, 348] on div "#ffffff" at bounding box center [280, 359] width 156 height 47
click at [220, 362] on input "#ffffff" at bounding box center [217, 369] width 26 height 26
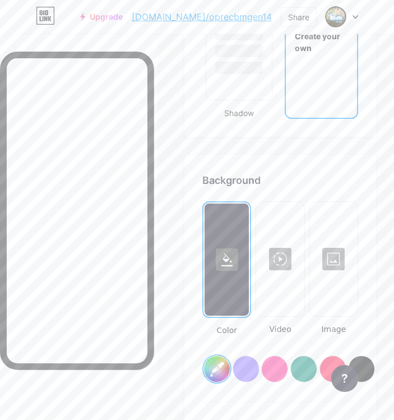
click at [226, 360] on input "#15151d" at bounding box center [217, 369] width 26 height 26
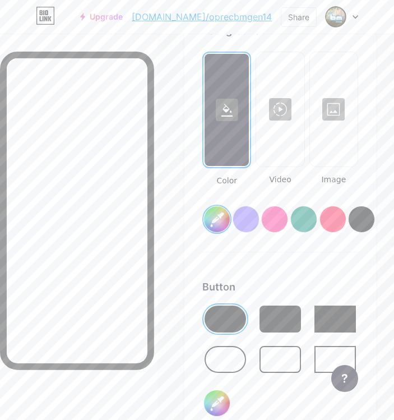
scroll to position [2215, 0]
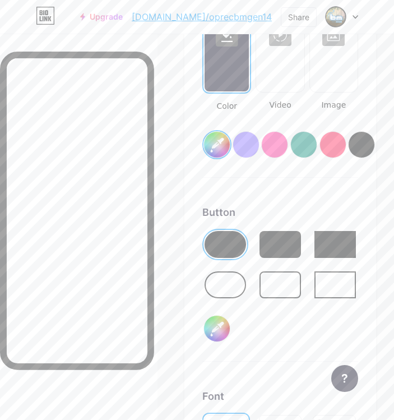
click at [221, 326] on input "#1c2c32" at bounding box center [217, 328] width 26 height 26
type input "#15151d"
type input "#e20701"
click at [351, 325] on div "Button #e20701" at bounding box center [280, 282] width 156 height 157
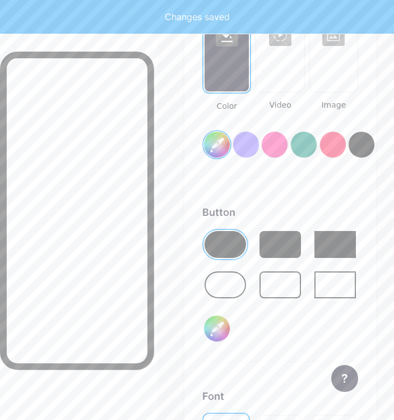
type input "#15151d"
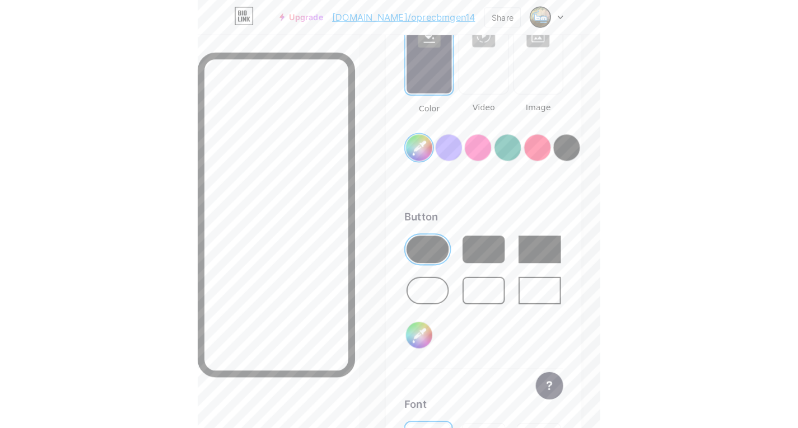
scroll to position [2191, 0]
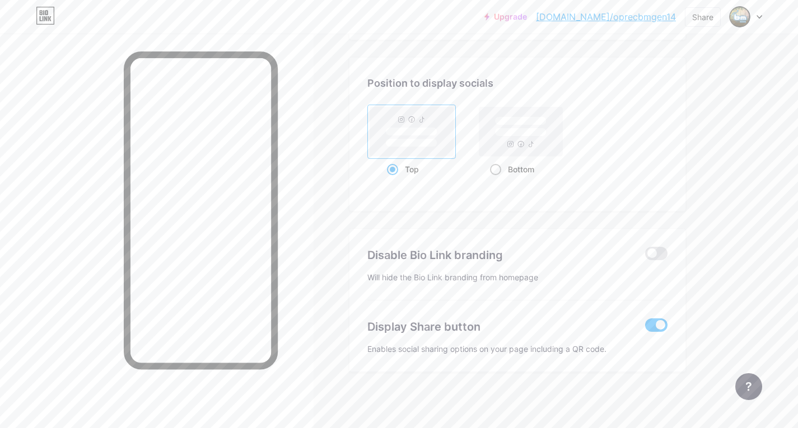
click at [539, 163] on div "Bottom" at bounding box center [521, 169] width 62 height 21
click at [497, 180] on input "Bottom" at bounding box center [493, 183] width 7 height 7
radio input "true"
type input "#15151d"
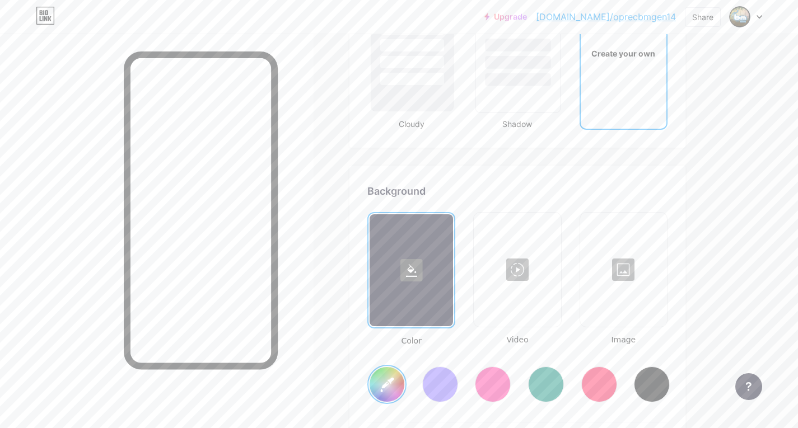
scroll to position [1239, 0]
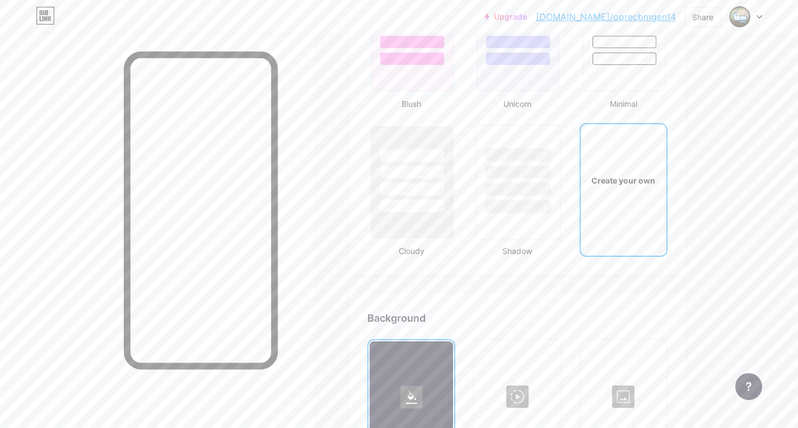
click at [534, 194] on div at bounding box center [519, 189] width 66 height 13
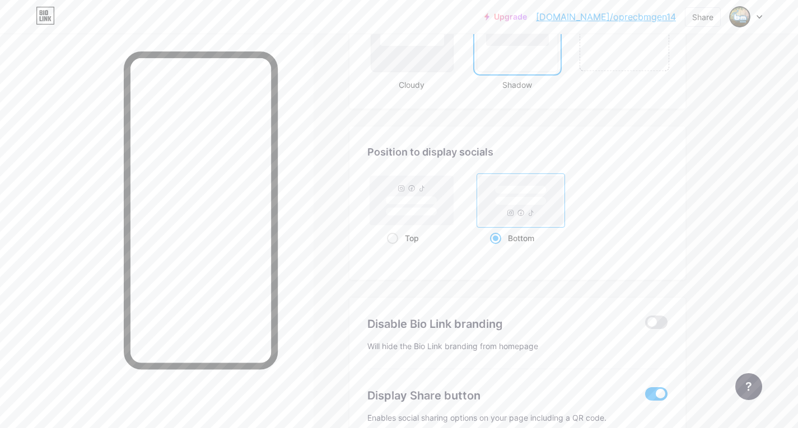
scroll to position [1362, 0]
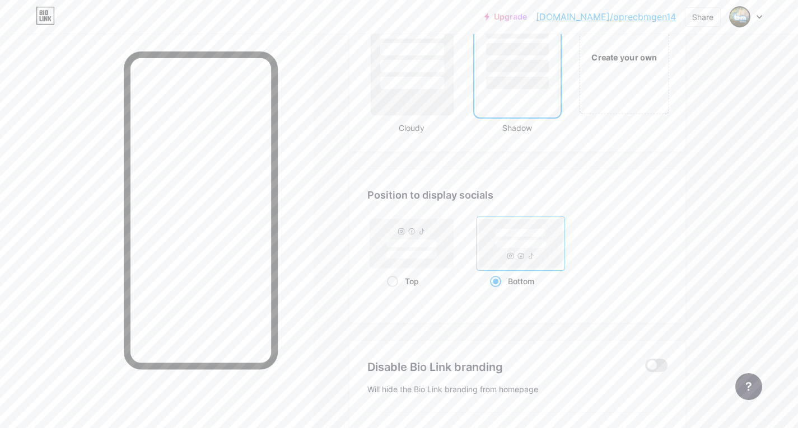
click at [626, 99] on div "Create your own" at bounding box center [624, 56] width 90 height 115
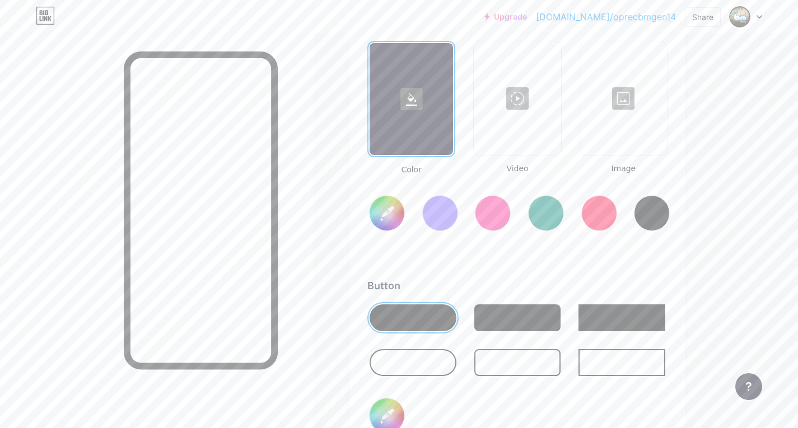
type input "#ffffff"
type input "#000000"
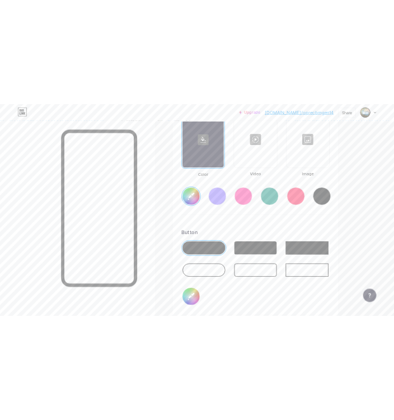
scroll to position [1543, 0]
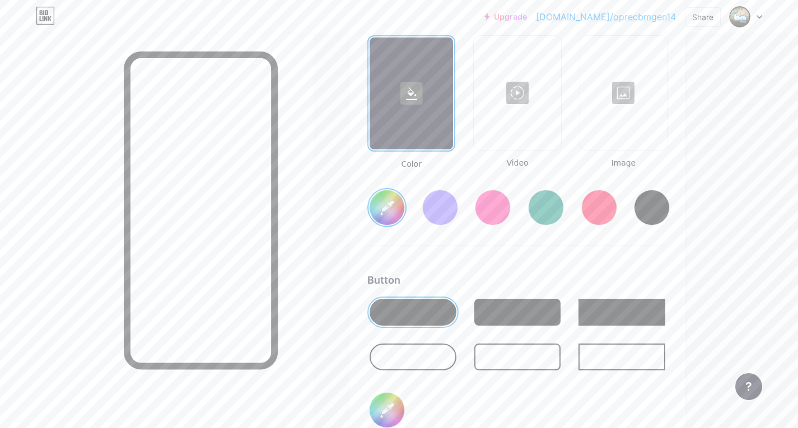
click at [376, 208] on input "#ffffff" at bounding box center [387, 207] width 35 height 35
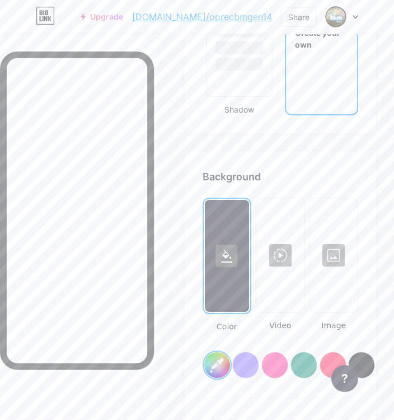
scroll to position [2047, 0]
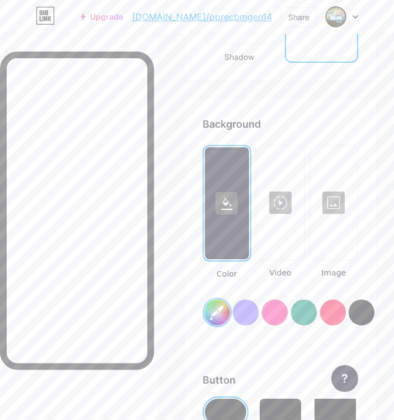
click at [219, 307] on input "#ffffff" at bounding box center [217, 313] width 26 height 26
click at [254, 339] on div "Color Video Image #15151d" at bounding box center [281, 245] width 156 height 201
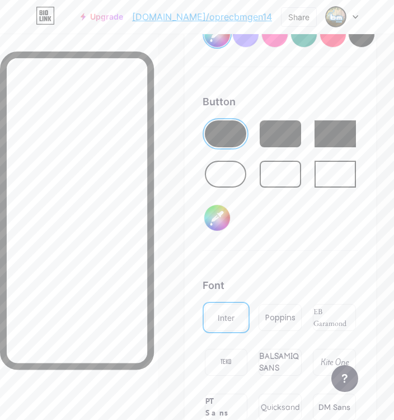
scroll to position [2327, 0]
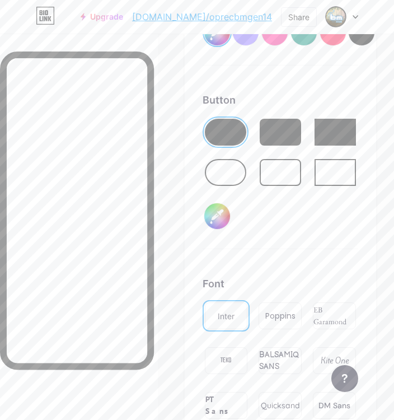
click at [217, 217] on input "#000000" at bounding box center [217, 216] width 26 height 26
type input "#15151d"
type input "#e00600"
click at [316, 234] on div "Button #e00600" at bounding box center [281, 170] width 156 height 157
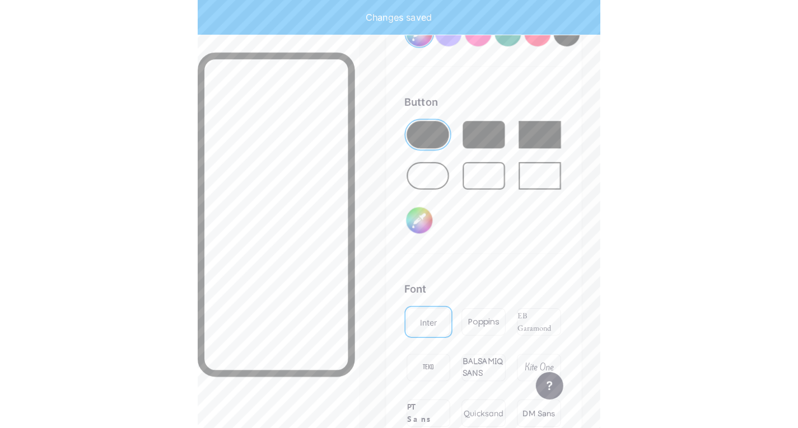
scroll to position [2191, 0]
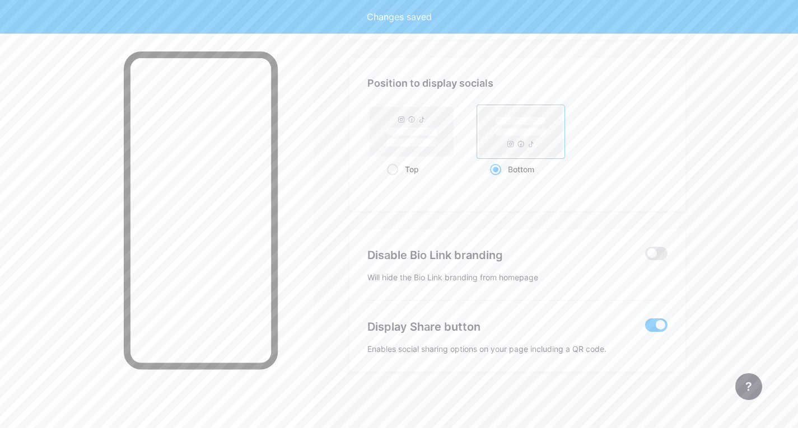
type input "#15151d"
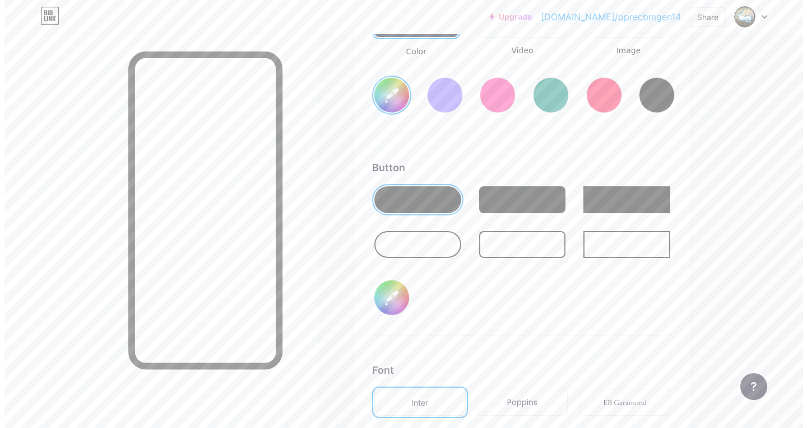
scroll to position [1519, 0]
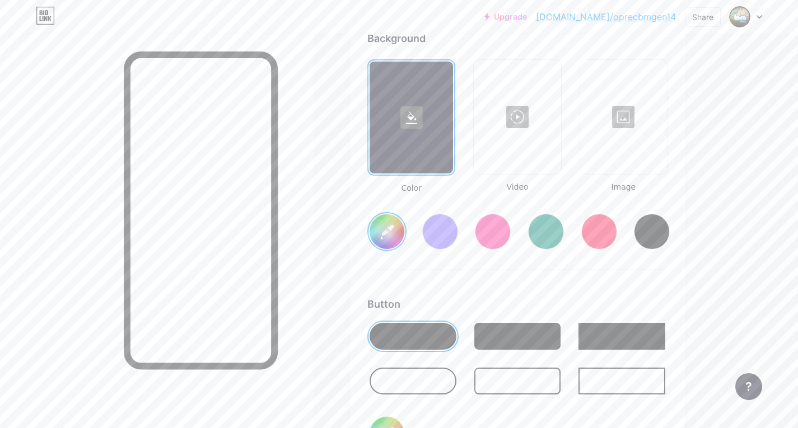
click at [633, 127] on div at bounding box center [623, 117] width 85 height 112
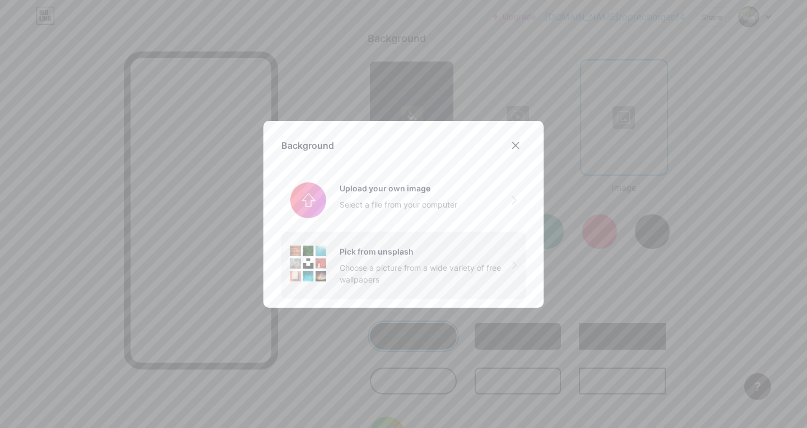
click at [484, 260] on div "Pick from unsplash Choose a picture from a wide variety of free wallpapers" at bounding box center [425, 266] width 173 height 40
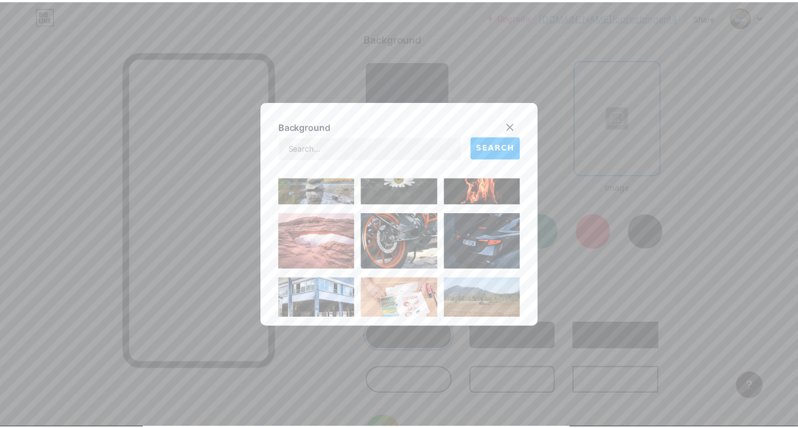
scroll to position [56, 0]
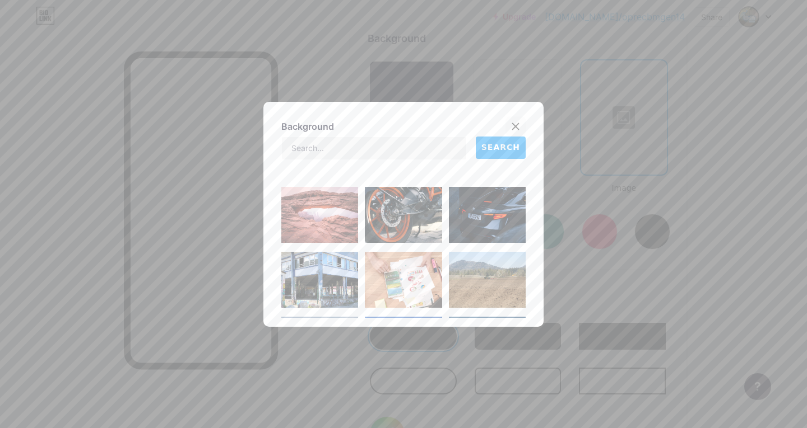
click at [516, 126] on div at bounding box center [515, 127] width 20 height 20
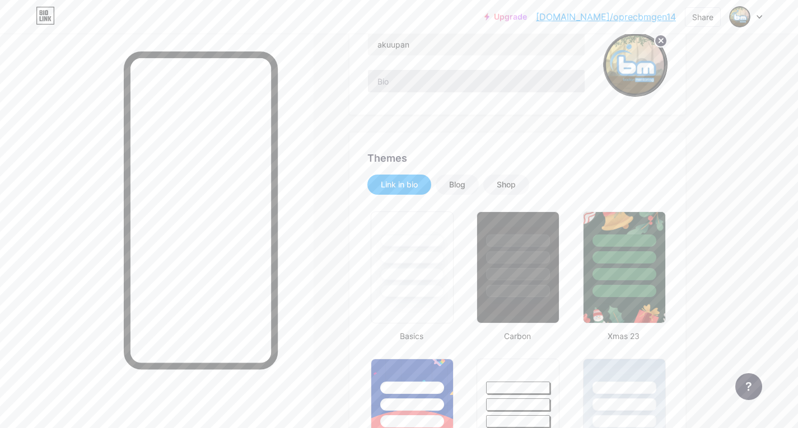
scroll to position [0, 0]
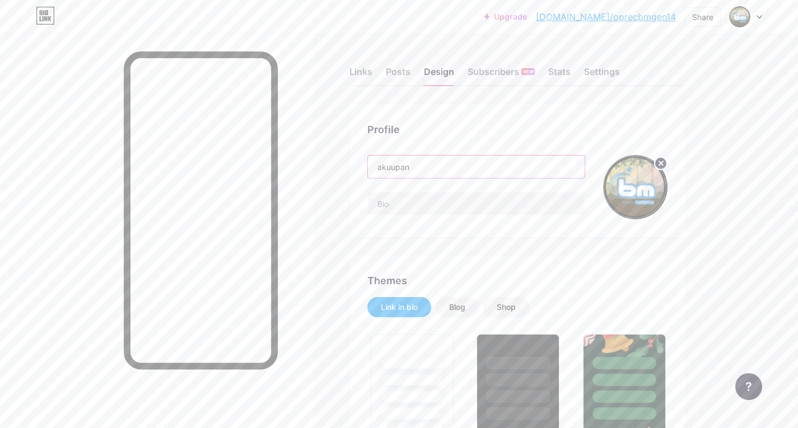
drag, startPoint x: 466, startPoint y: 175, endPoint x: 273, endPoint y: 177, distance: 192.7
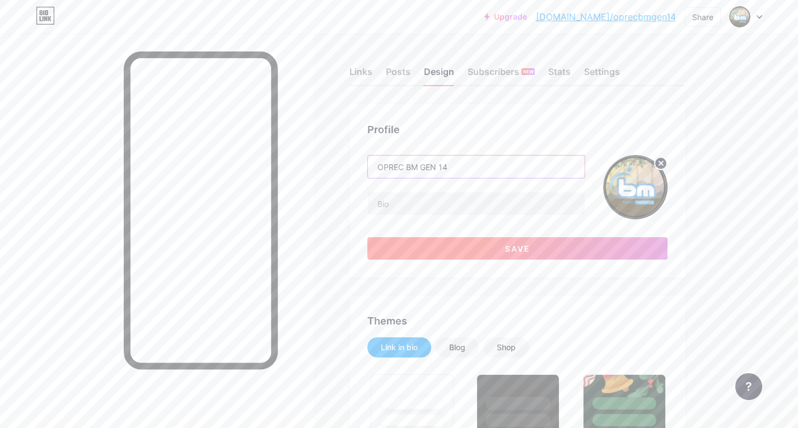
type input "OPREC BM GEN 14"
click at [451, 246] on button "Save" at bounding box center [517, 248] width 300 height 22
type input "#15151d"
type input "Badan Mentoring"
click at [421, 203] on input "text" at bounding box center [476, 204] width 217 height 22
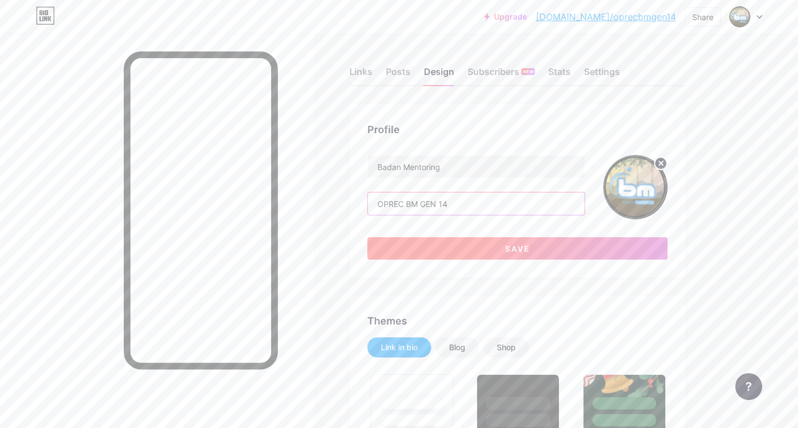
type input "OPREC BM GEN 14"
click at [447, 246] on button "Save" at bounding box center [517, 248] width 300 height 22
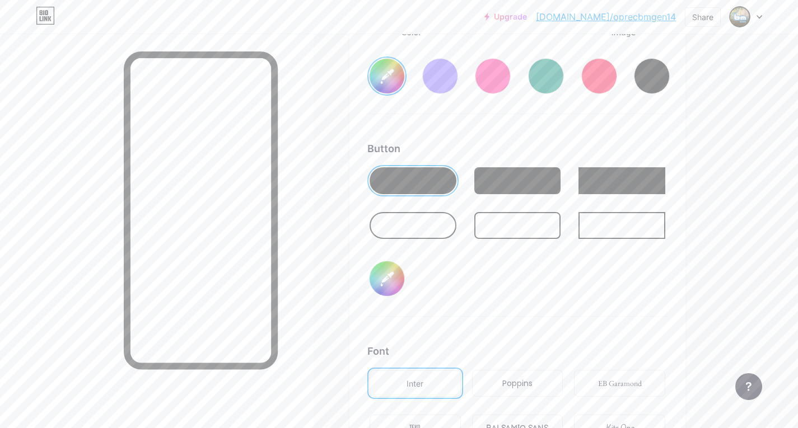
scroll to position [1848, 0]
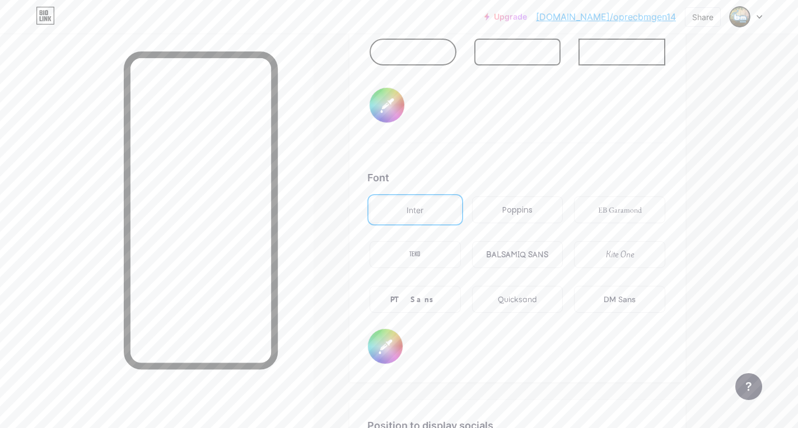
click at [543, 208] on div "Poppins" at bounding box center [517, 210] width 91 height 27
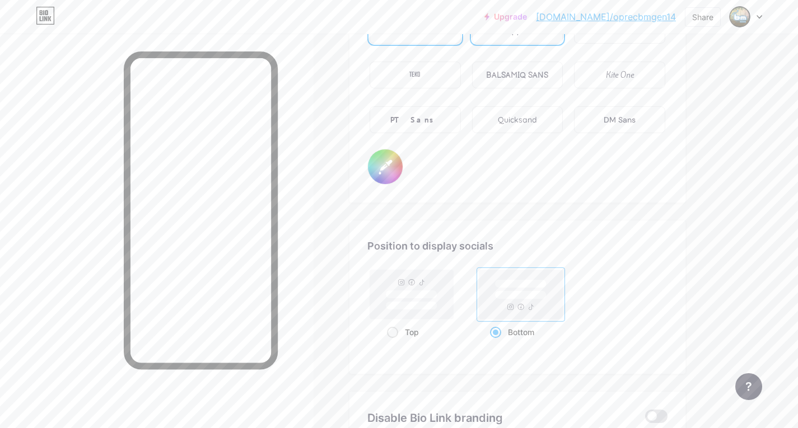
scroll to position [2184, 0]
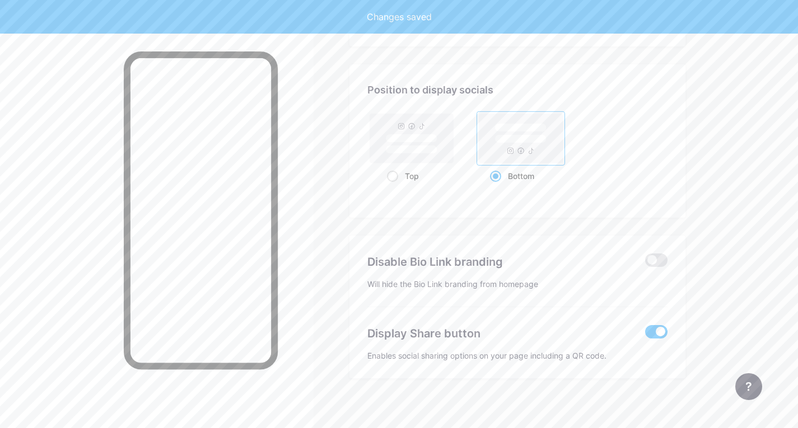
type input "#15151d"
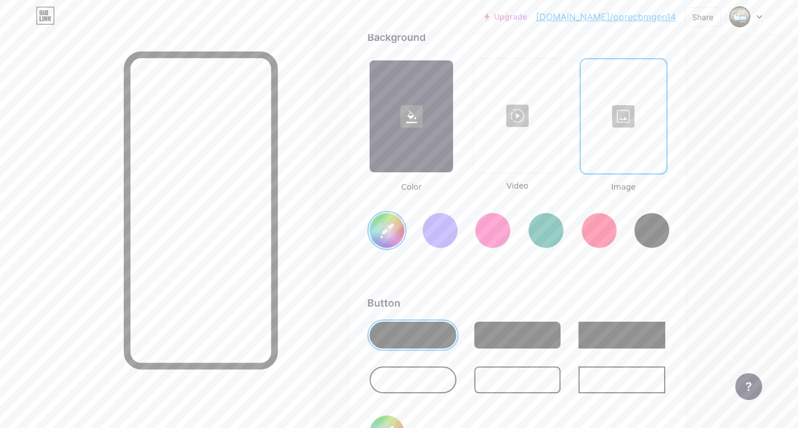
scroll to position [1512, 0]
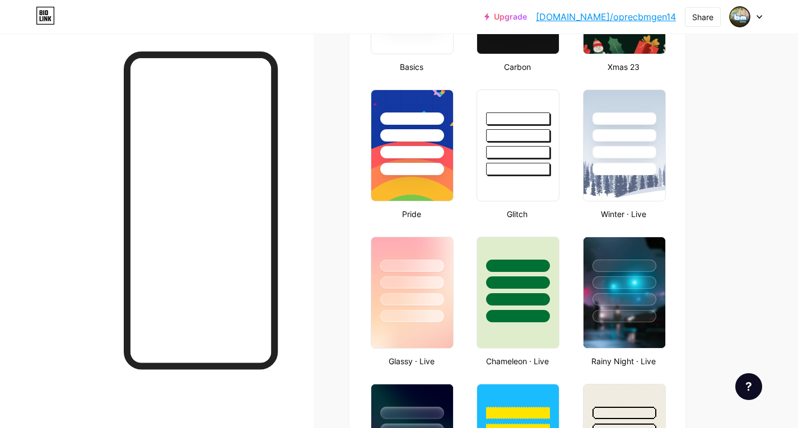
type input "#e00600"
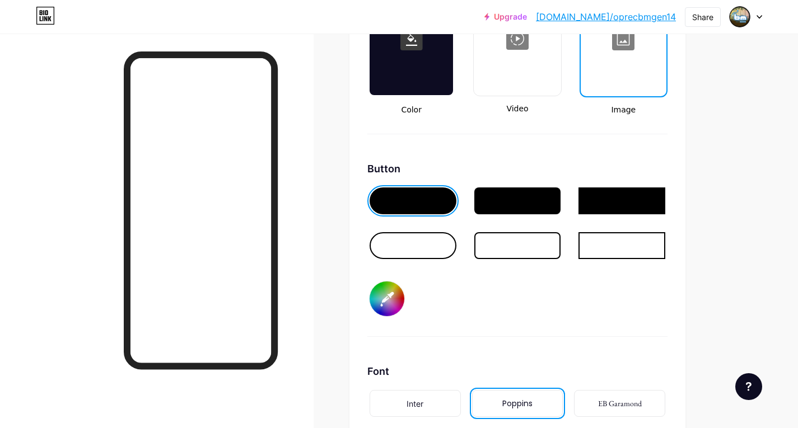
scroll to position [1512, 0]
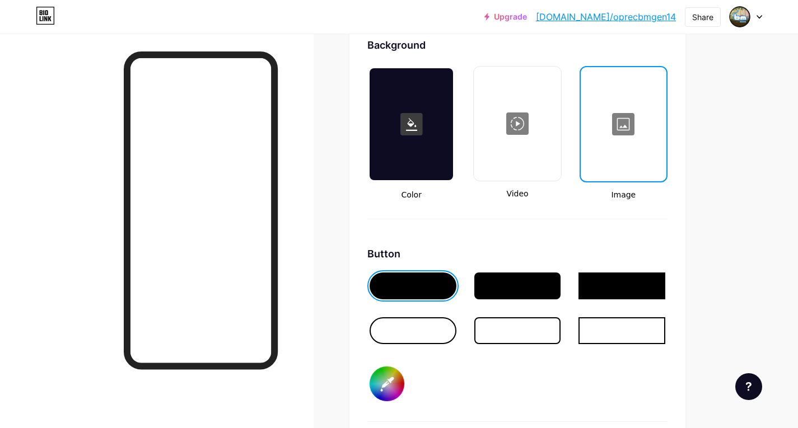
click at [414, 133] on rect at bounding box center [411, 124] width 22 height 22
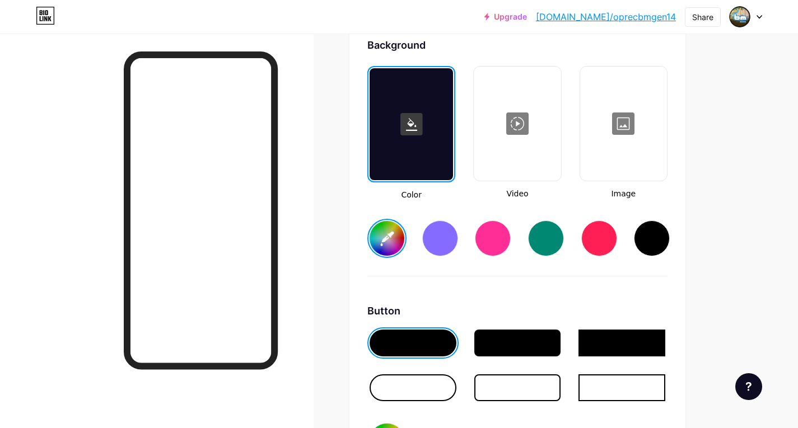
type input "#ffffff"
type input "#15151d"
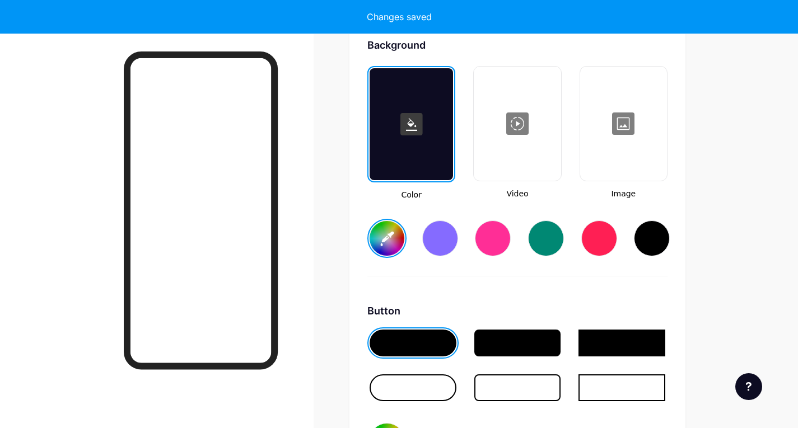
type input "#ffffff"
type input "#15151d"
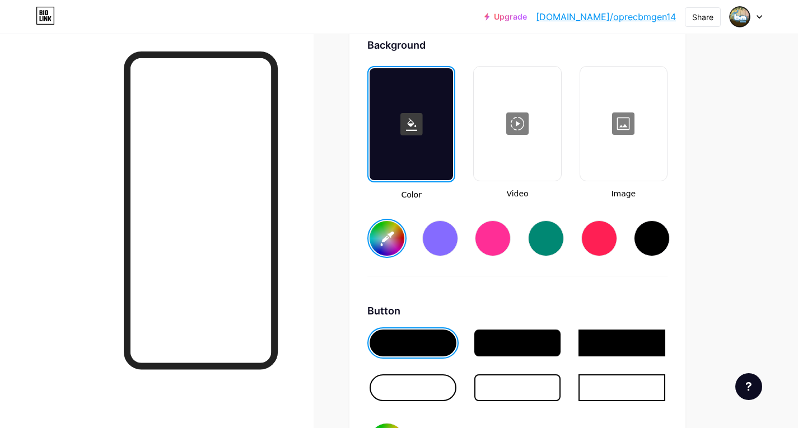
drag, startPoint x: 393, startPoint y: 229, endPoint x: 431, endPoint y: 263, distance: 51.2
click at [430, 263] on div "Color Video Image #15151d" at bounding box center [517, 171] width 300 height 211
click at [432, 263] on div "Color Video Image #15151d" at bounding box center [517, 171] width 300 height 211
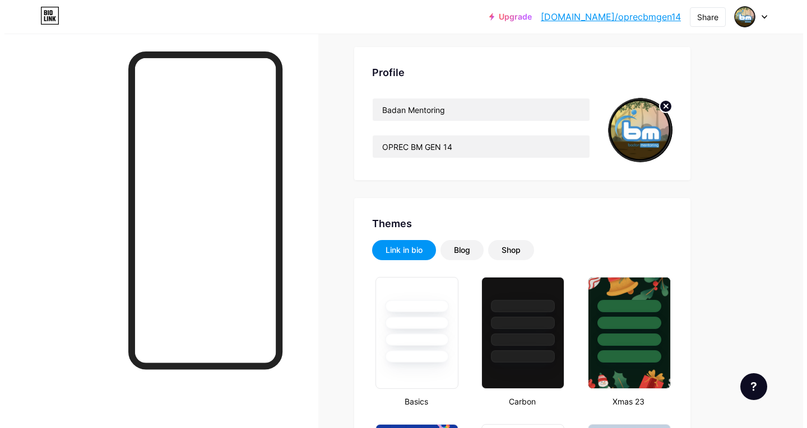
scroll to position [0, 0]
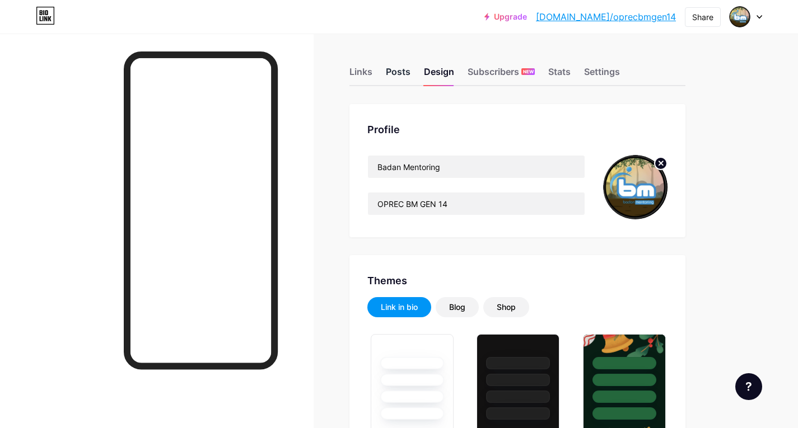
click at [388, 68] on div "Posts" at bounding box center [398, 75] width 25 height 20
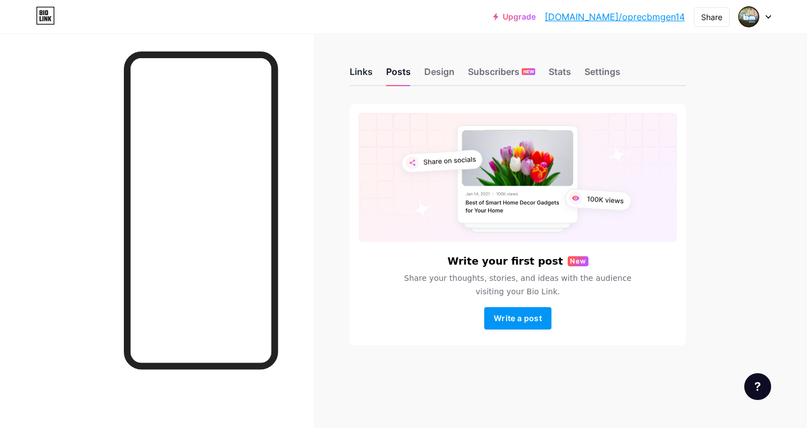
click at [364, 76] on div "Links" at bounding box center [361, 75] width 23 height 20
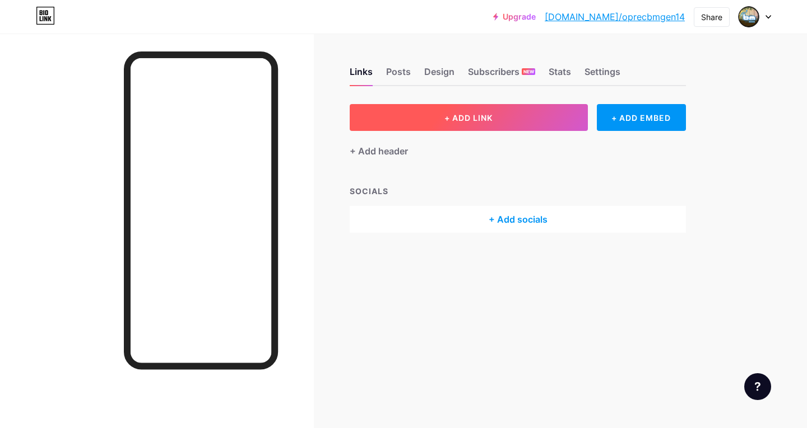
click at [500, 117] on button "+ ADD LINK" at bounding box center [469, 117] width 238 height 27
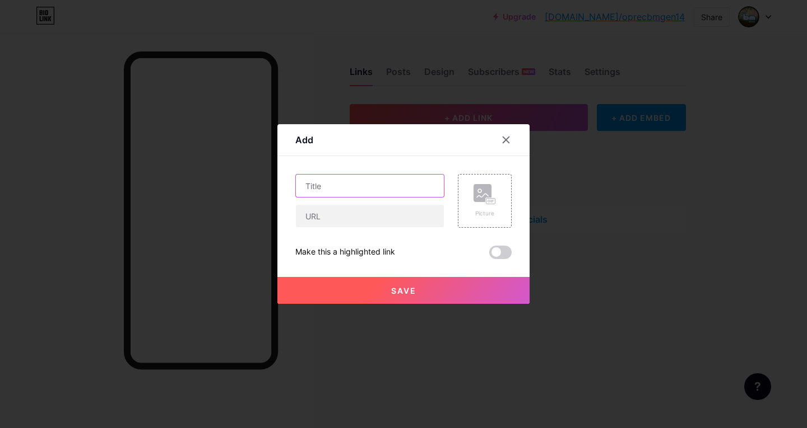
click at [420, 190] on input "text" at bounding box center [370, 186] width 148 height 22
type input "CP Ikhwan"
click at [370, 223] on input "text" at bounding box center [370, 216] width 148 height 22
paste input "https://wa.me/"
type input "https://wa.me/082388338240"
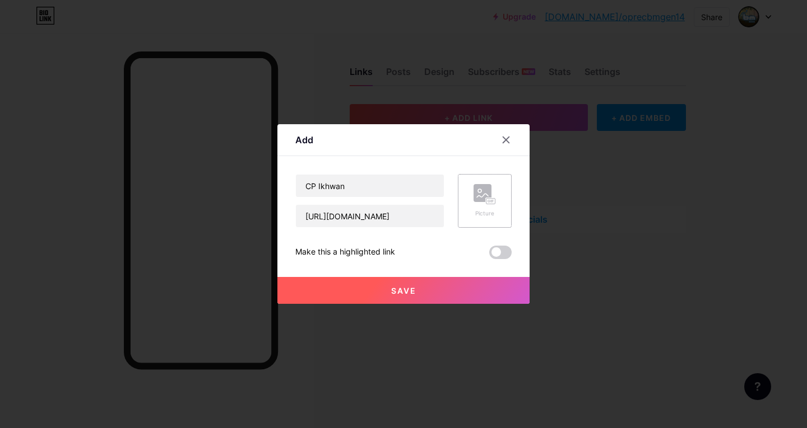
click at [468, 211] on div "Picture" at bounding box center [485, 201] width 54 height 54
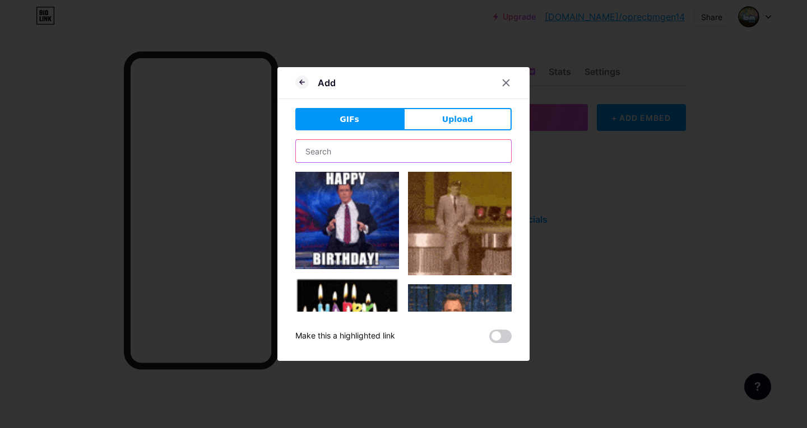
click at [416, 152] on input "text" at bounding box center [403, 151] width 215 height 22
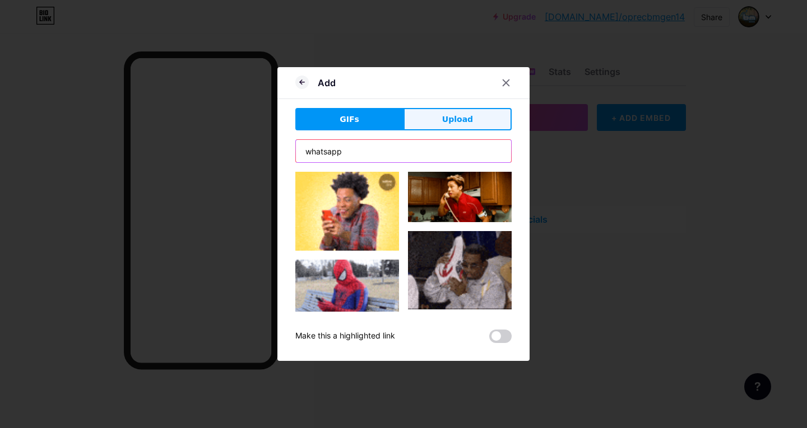
type input "whatsapp"
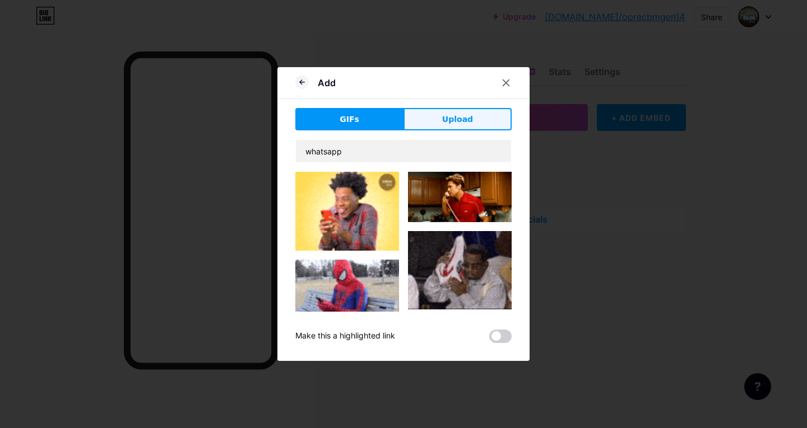
click at [446, 123] on span "Upload" at bounding box center [457, 120] width 31 height 12
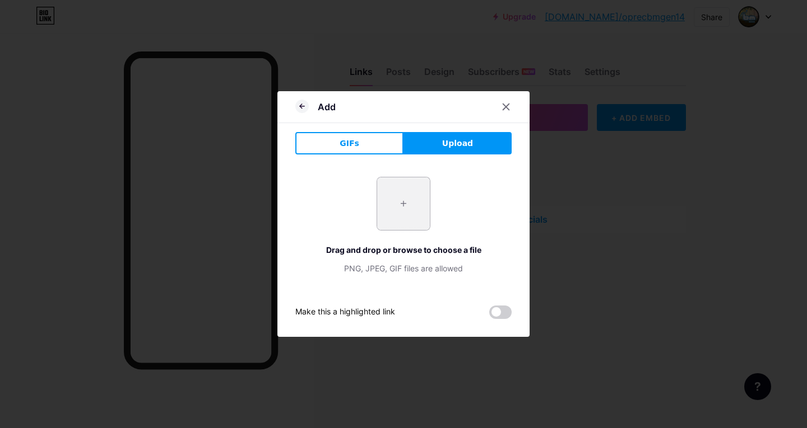
click at [388, 187] on input "file" at bounding box center [403, 204] width 53 height 53
type input "C:\fakepath\images.jpg"
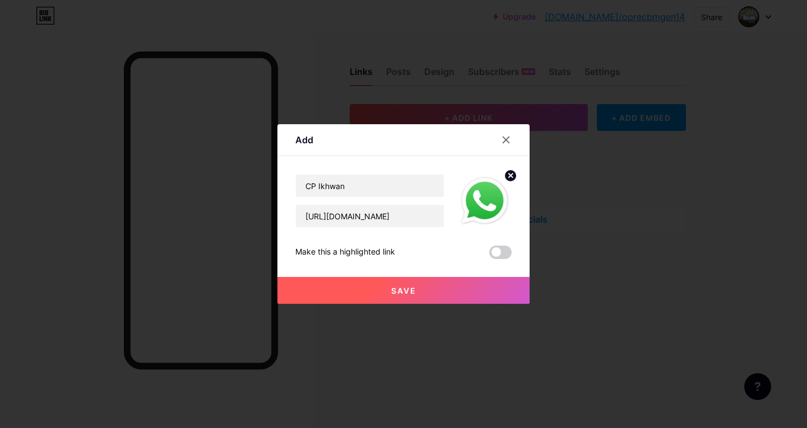
click at [477, 290] on button "Save" at bounding box center [403, 290] width 252 height 27
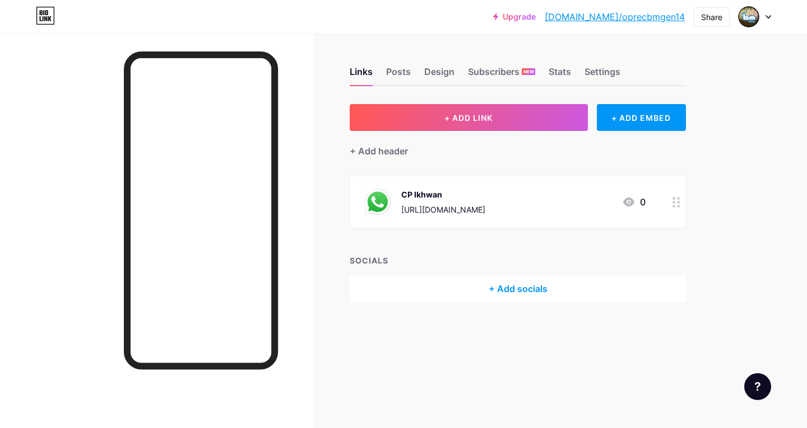
click at [678, 208] on div at bounding box center [676, 202] width 19 height 52
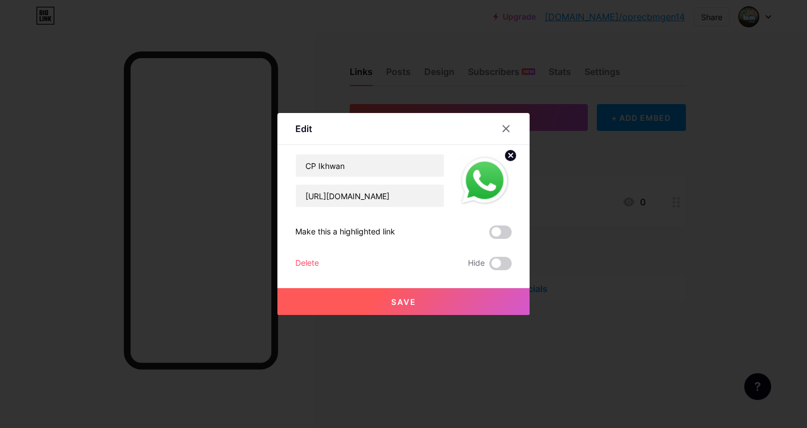
click at [507, 158] on circle at bounding box center [510, 156] width 12 height 12
click at [488, 185] on div "Picture" at bounding box center [484, 181] width 22 height 34
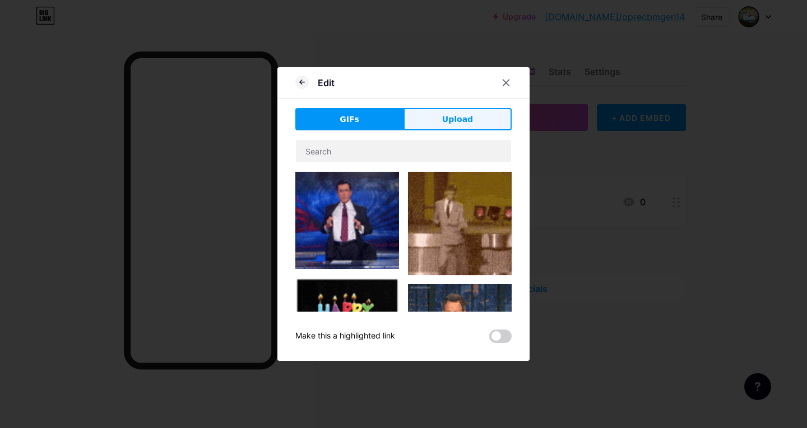
click at [442, 116] on span "Upload" at bounding box center [457, 120] width 31 height 12
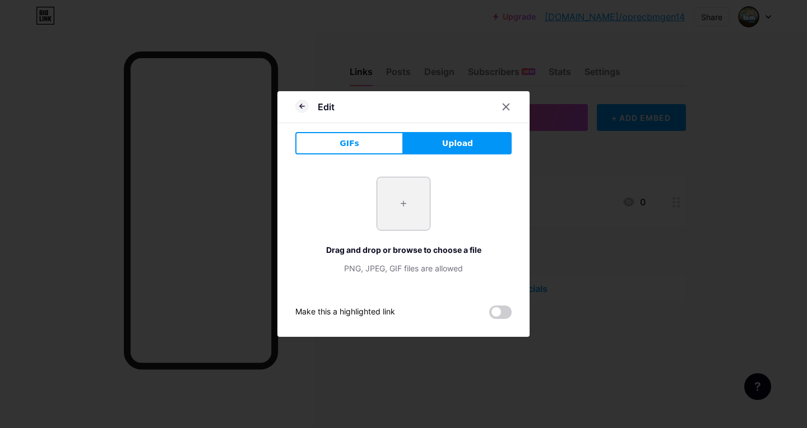
click at [403, 211] on input "file" at bounding box center [403, 204] width 53 height 53
type input "C:\fakepath\052135d622a7814b7047f74f7744cb17.jpg"
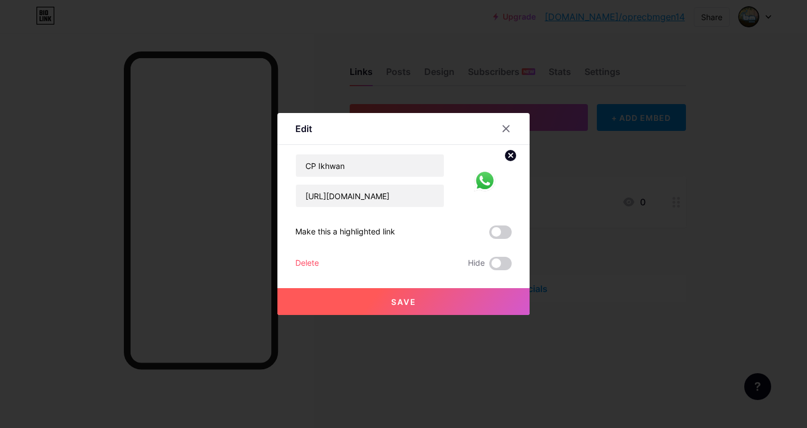
click at [436, 296] on button "Save" at bounding box center [403, 301] width 252 height 27
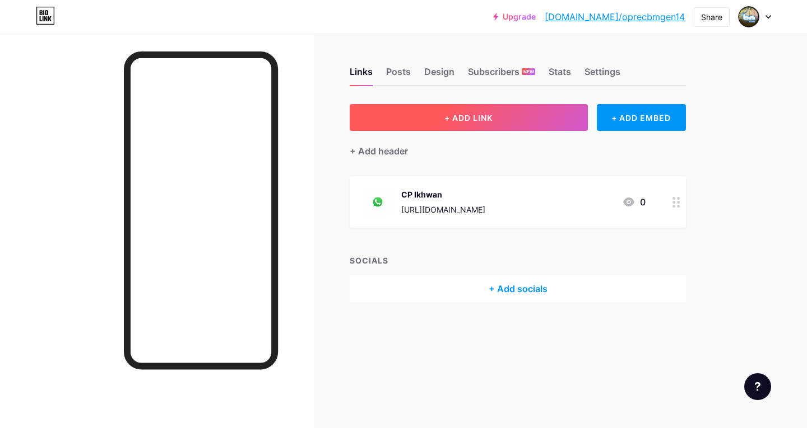
click at [541, 127] on button "+ ADD LINK" at bounding box center [469, 117] width 238 height 27
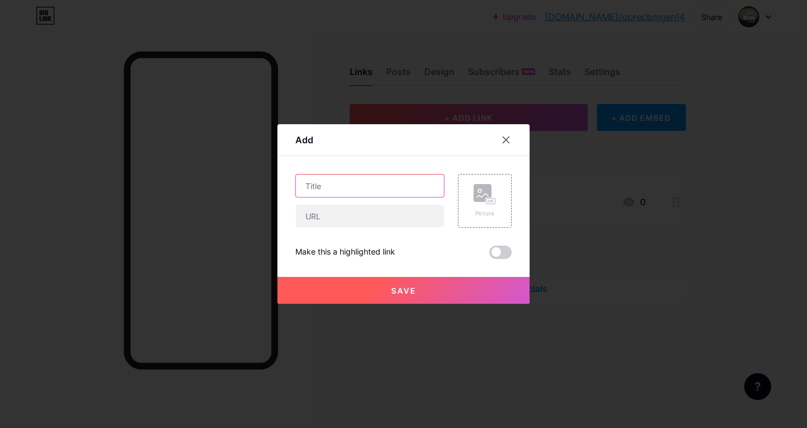
click at [393, 188] on input "text" at bounding box center [370, 186] width 148 height 22
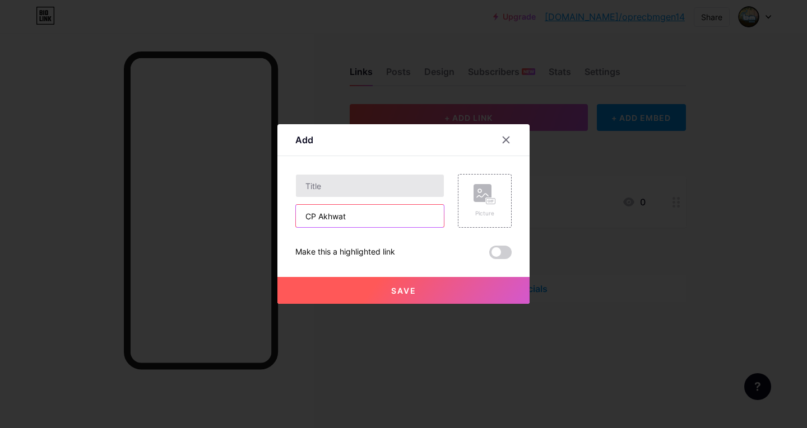
type input "CP Akhwat"
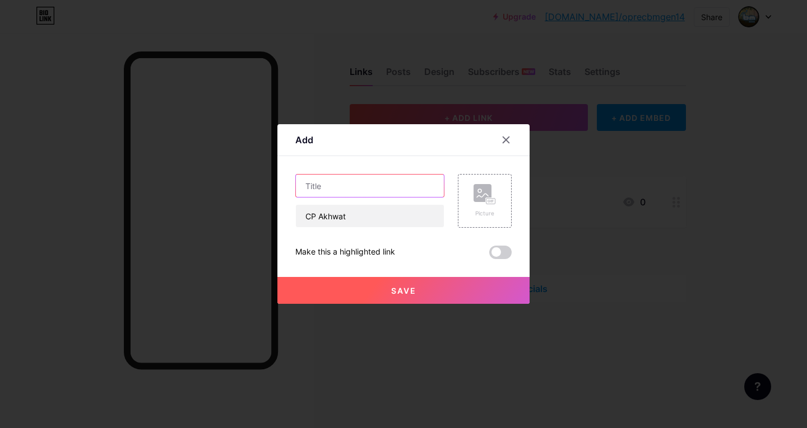
click at [411, 192] on input "text" at bounding box center [370, 186] width 148 height 22
type input "CP AKhwat"
click at [392, 229] on div "CP AKhwat CP Akhwat Picture Make this a highlighted link Save" at bounding box center [403, 216] width 216 height 85
click at [399, 212] on input "CP Akhwat" at bounding box center [370, 216] width 148 height 22
paste input "https://wa.me/"
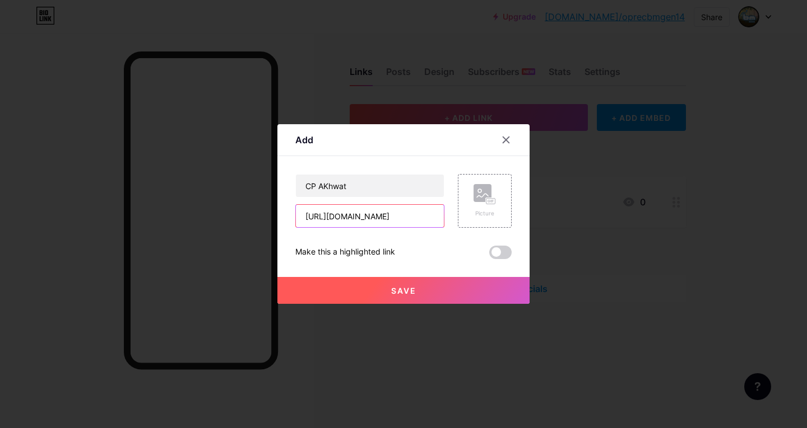
type input "https://wa.me/082124391337"
click at [390, 285] on button "Save" at bounding box center [403, 290] width 252 height 27
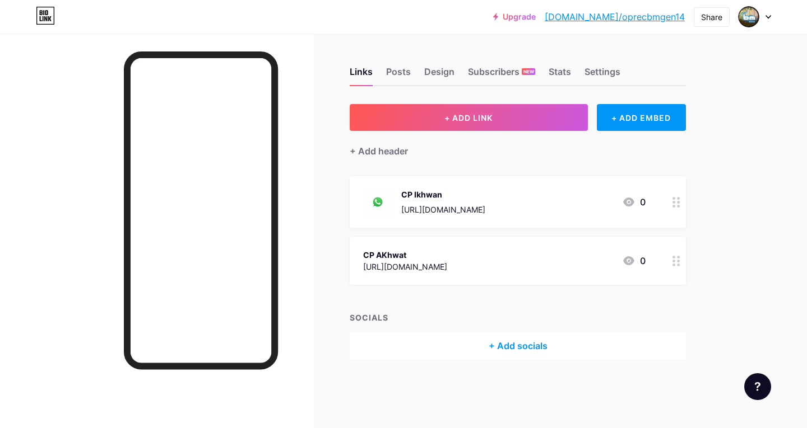
click at [676, 263] on icon at bounding box center [676, 261] width 8 height 11
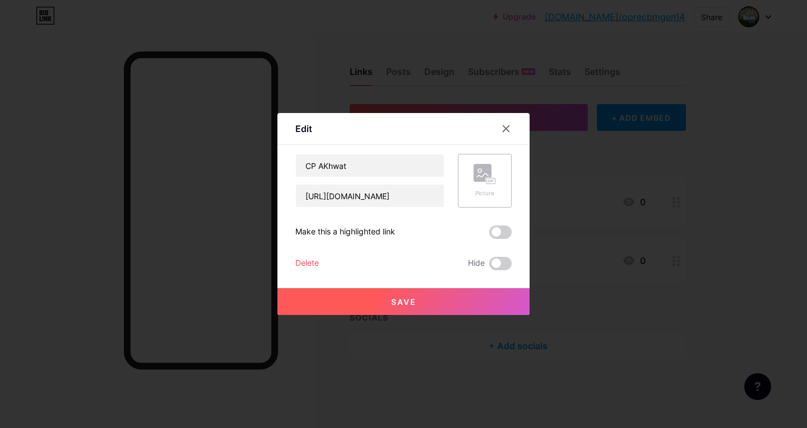
click at [495, 188] on div "Picture" at bounding box center [485, 181] width 54 height 54
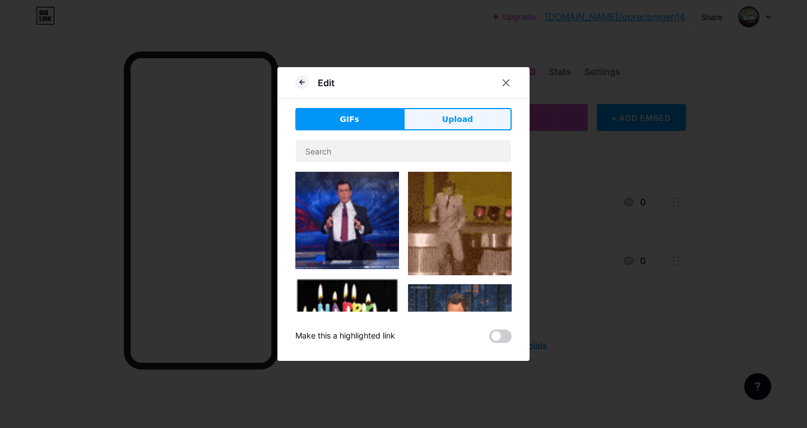
click at [475, 111] on button "Upload" at bounding box center [457, 119] width 108 height 22
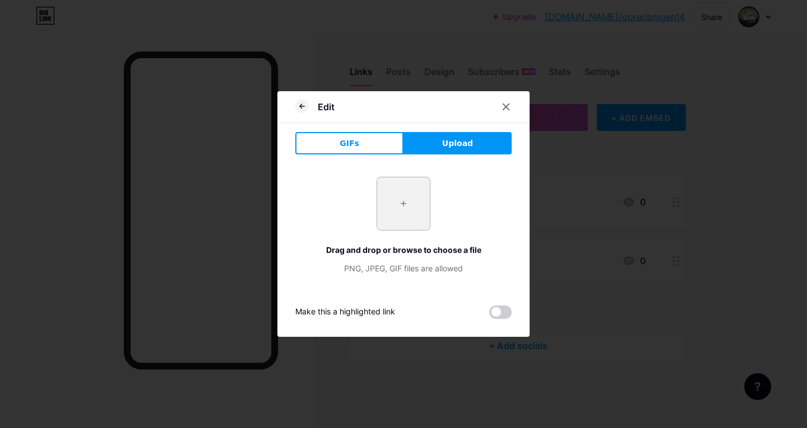
click at [416, 206] on input "file" at bounding box center [403, 204] width 53 height 53
type input "C:\fakepath\052135d622a7814b7047f74f7744cb17.jpg"
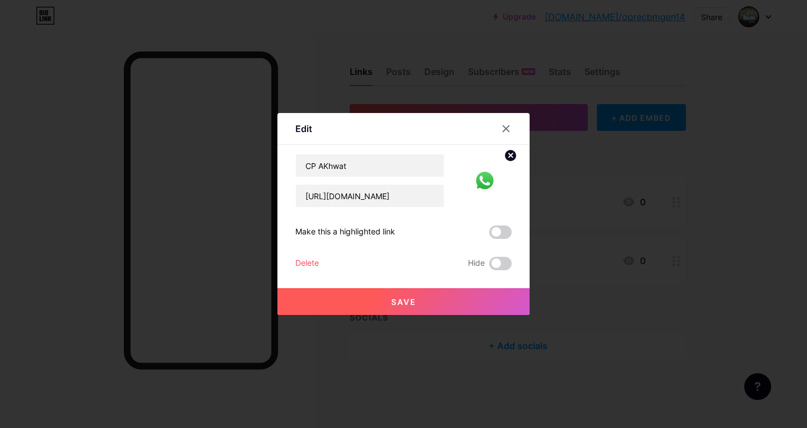
click at [398, 300] on span "Save" at bounding box center [403, 302] width 25 height 10
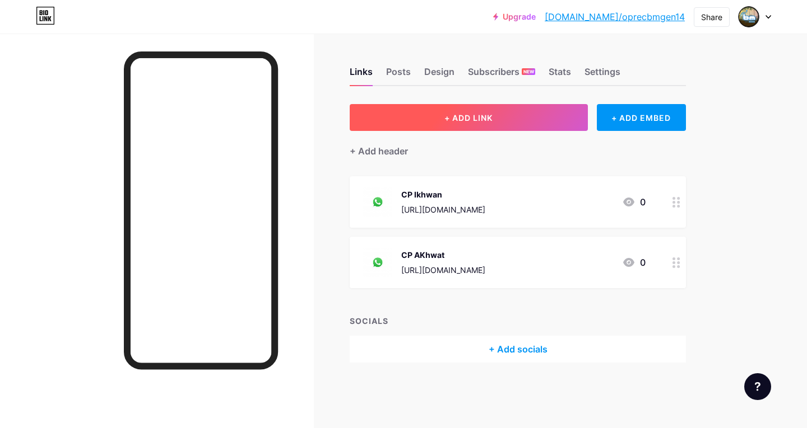
click at [520, 122] on button "+ ADD LINK" at bounding box center [469, 117] width 238 height 27
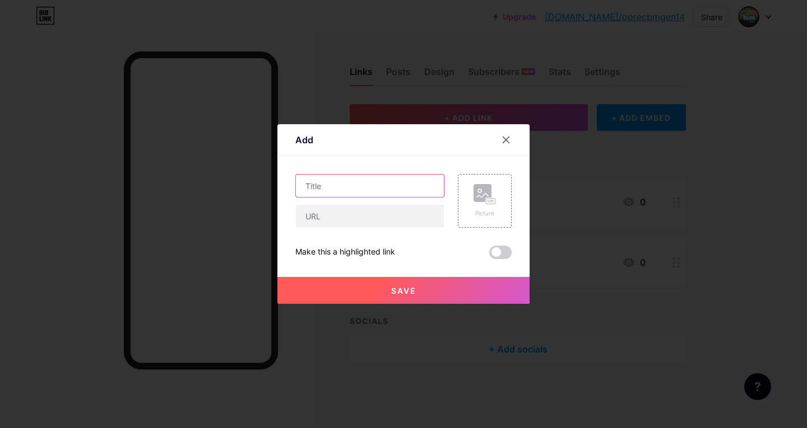
click at [403, 189] on input "text" at bounding box center [370, 186] width 148 height 22
type input "Grup Peserta"
click at [408, 215] on input "text" at bounding box center [370, 216] width 148 height 22
paste input "https://chat.whatsapp.com/HgAPUnb7H9sG5P9Au3CSAN?mode=ac_t"
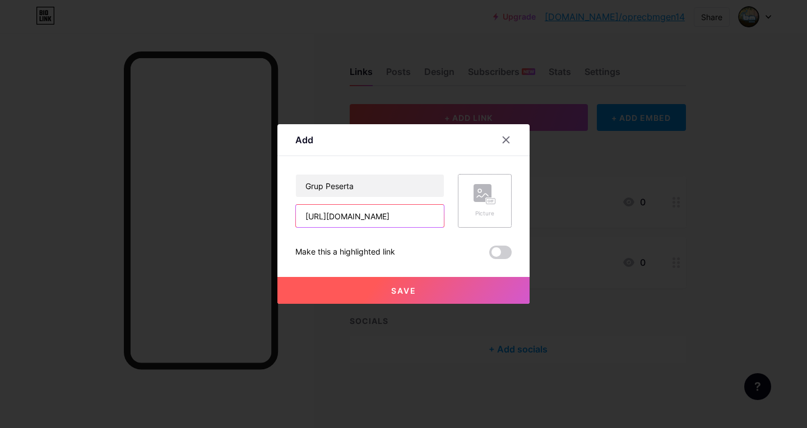
type input "https://chat.whatsapp.com/HgAPUnb7H9sG5P9Au3CSAN?mode=ac_t"
click at [486, 199] on rect at bounding box center [490, 202] width 9 height 6
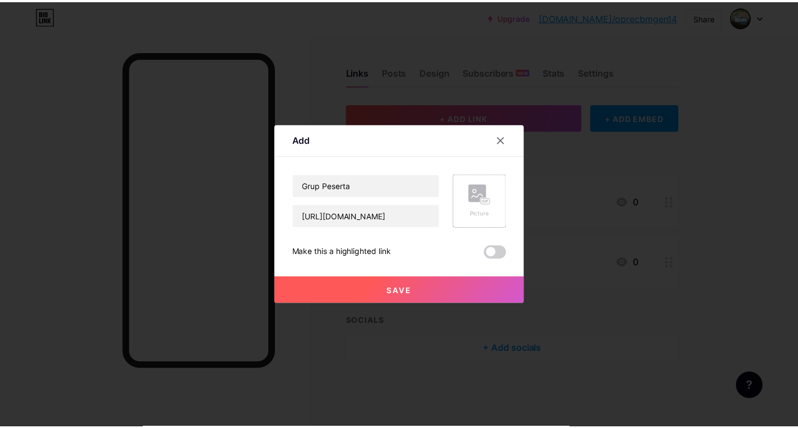
scroll to position [0, 0]
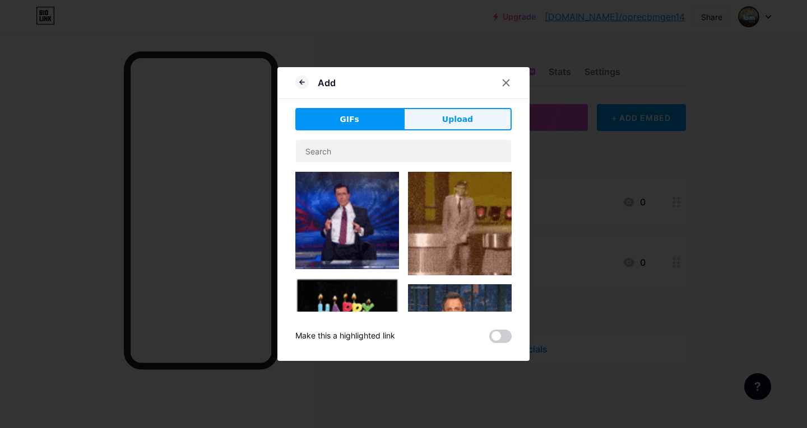
click at [465, 109] on button "Upload" at bounding box center [457, 119] width 108 height 22
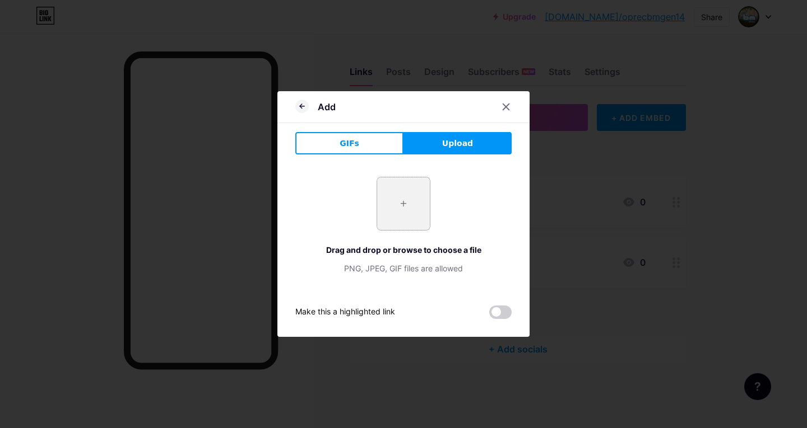
click at [394, 197] on input "file" at bounding box center [403, 204] width 53 height 53
type input "C:\fakepath\052135d622a7814b7047f74f7744cb17.jpg"
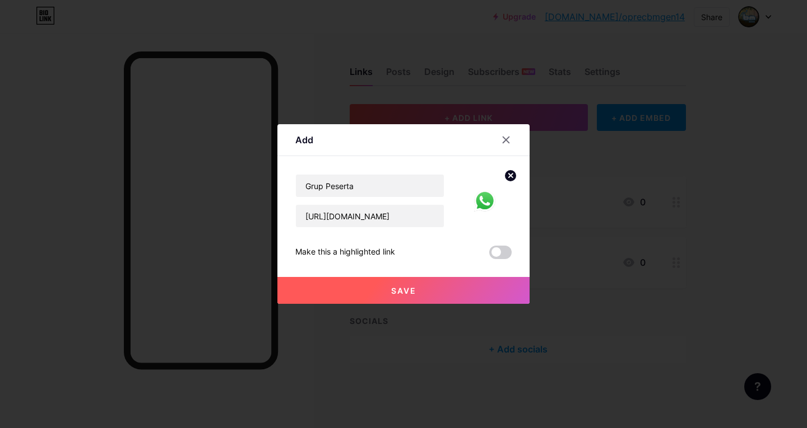
click at [436, 294] on button "Save" at bounding box center [403, 290] width 252 height 27
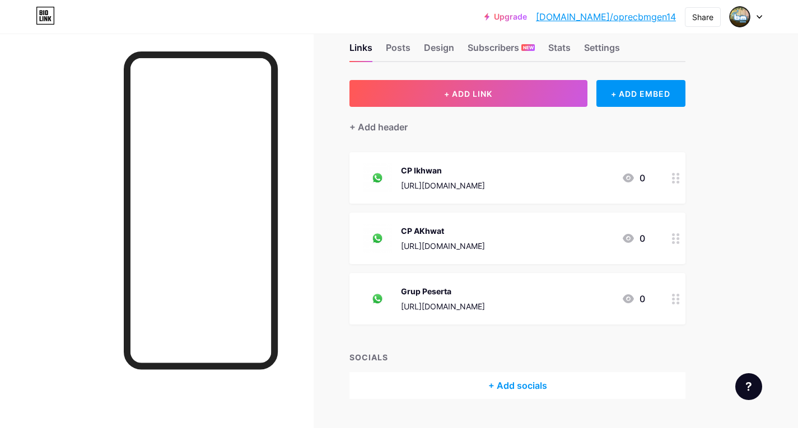
scroll to position [50, 0]
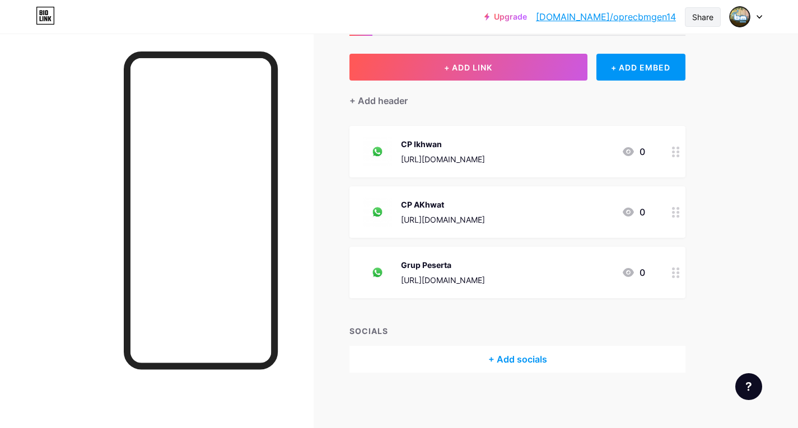
click at [698, 20] on div "Share" at bounding box center [702, 17] width 21 height 12
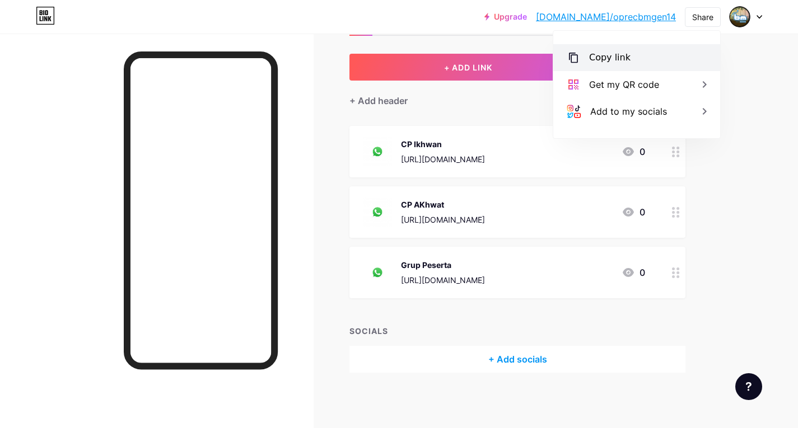
click at [649, 60] on div "Copy link" at bounding box center [636, 57] width 167 height 27
click at [781, 220] on div "Upgrade bio.link/oprecb... bio.link/oprecbmgen14 Share Copy link https://bio.li…" at bounding box center [399, 189] width 798 height 479
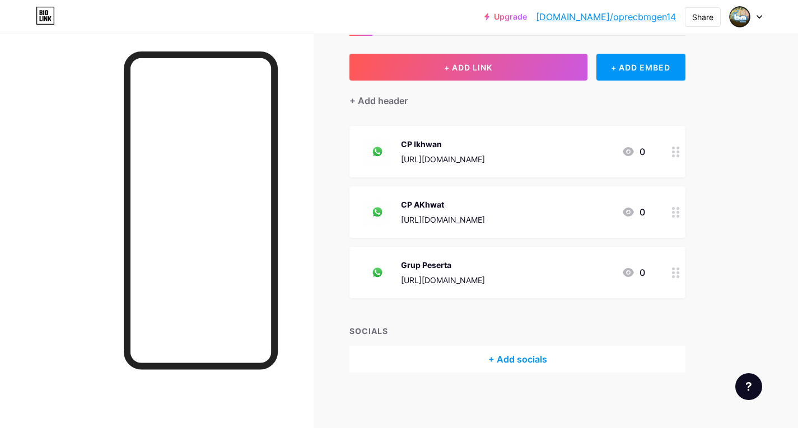
click at [682, 207] on div at bounding box center [676, 213] width 19 height 52
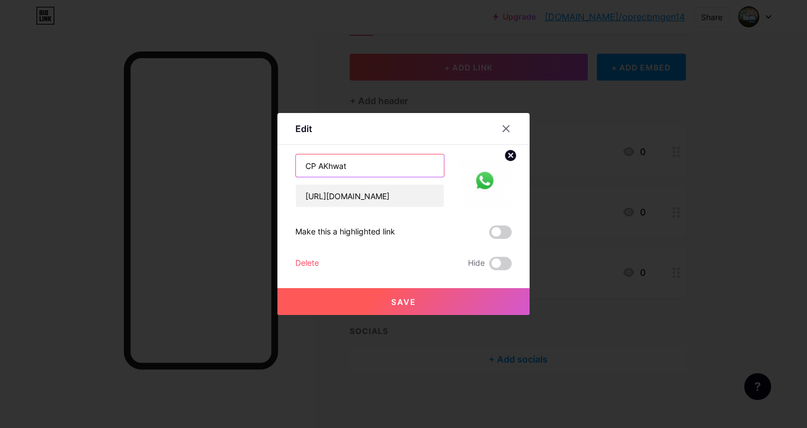
click at [325, 169] on input "CP AKhwat" at bounding box center [370, 166] width 148 height 22
type input "CP Akhwat"
click at [430, 299] on button "Save" at bounding box center [403, 301] width 252 height 27
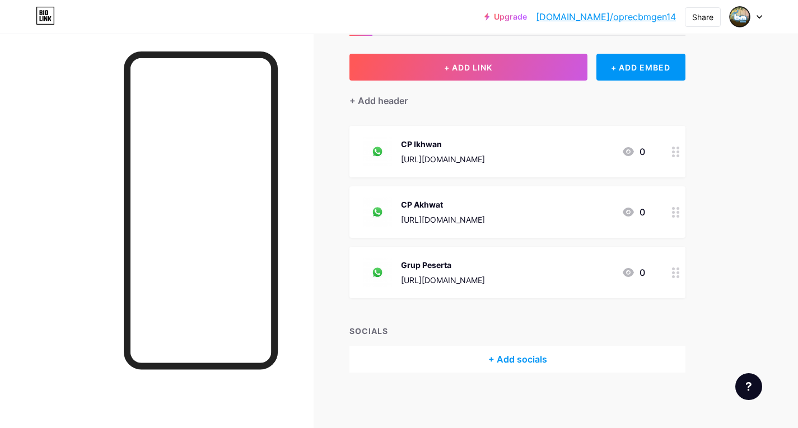
click at [676, 276] on icon at bounding box center [676, 273] width 8 height 11
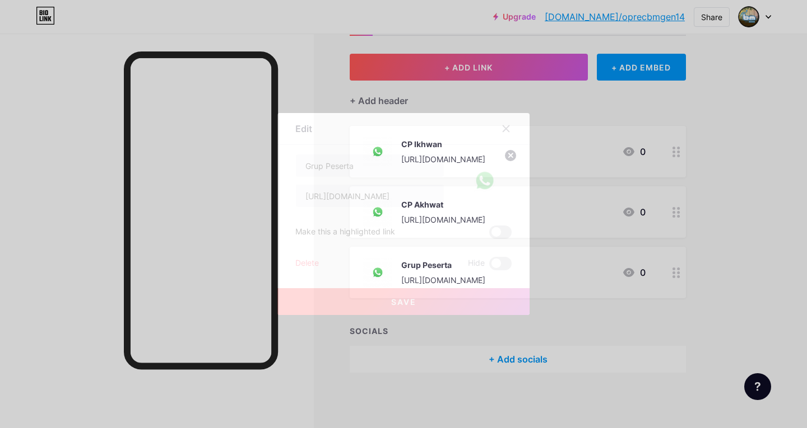
click at [302, 263] on div "Delete" at bounding box center [307, 263] width 24 height 13
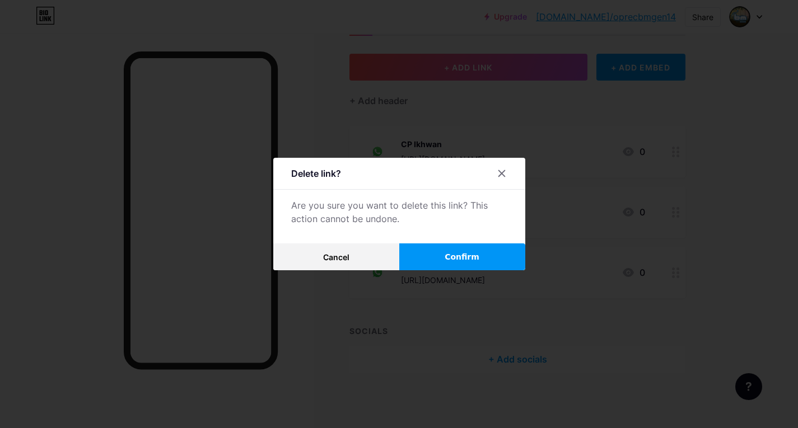
click at [434, 253] on button "Confirm" at bounding box center [462, 257] width 126 height 27
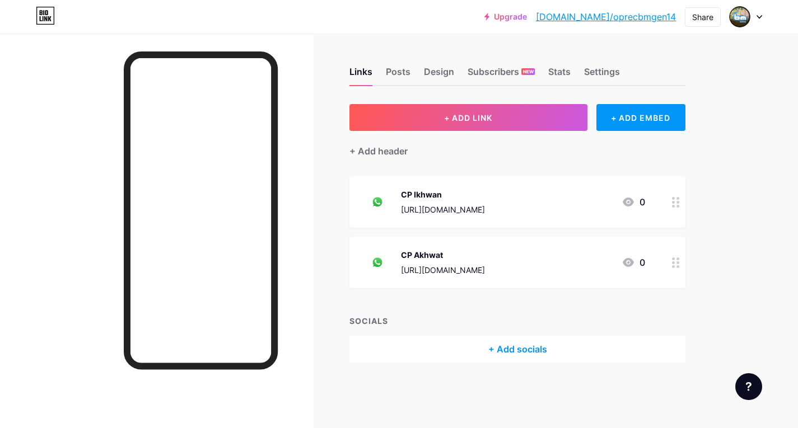
scroll to position [0, 0]
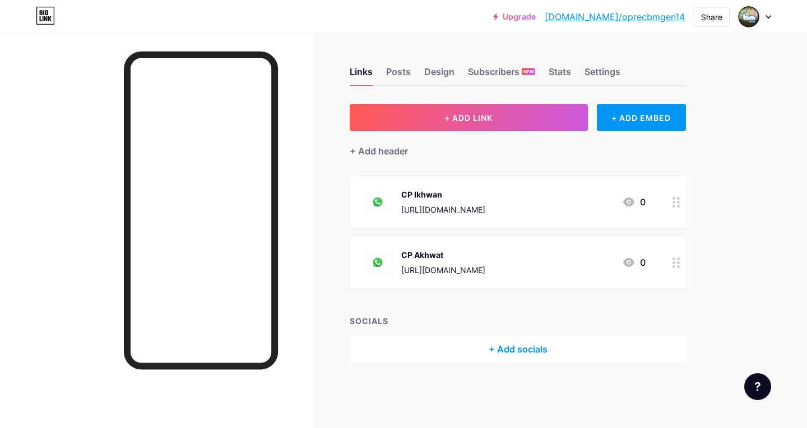
click at [677, 271] on div at bounding box center [676, 263] width 19 height 52
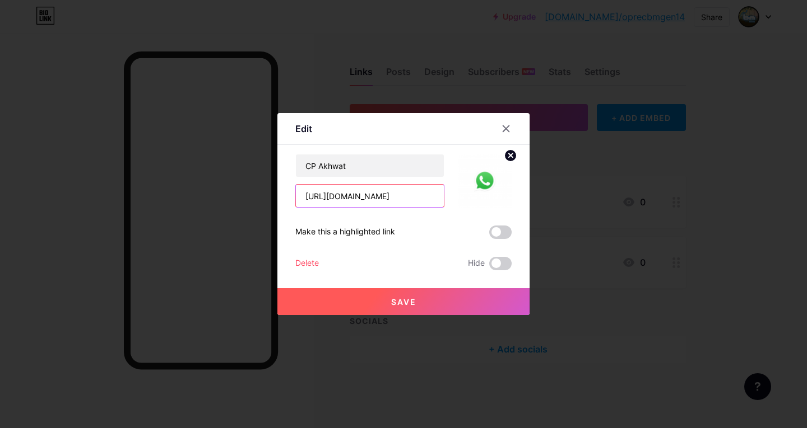
click at [432, 198] on input "https://wa.me/082124391337" at bounding box center [370, 196] width 148 height 22
paste input "[DOMAIN_NAME]/oprecbmgen14"
click at [367, 195] on input "https://wa.me/082124391337" at bounding box center [370, 196] width 148 height 22
click at [361, 198] on input "https://wa.me/082124391337" at bounding box center [370, 196] width 148 height 22
type input "https://wa.me/6282124391337"
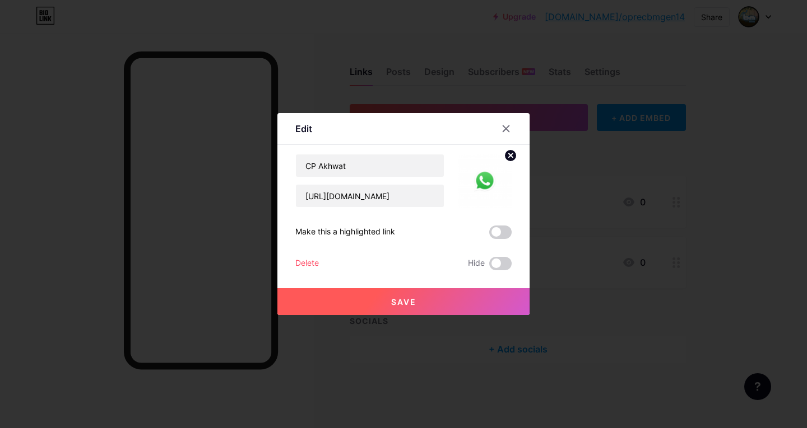
click at [411, 304] on span "Save" at bounding box center [403, 302] width 25 height 10
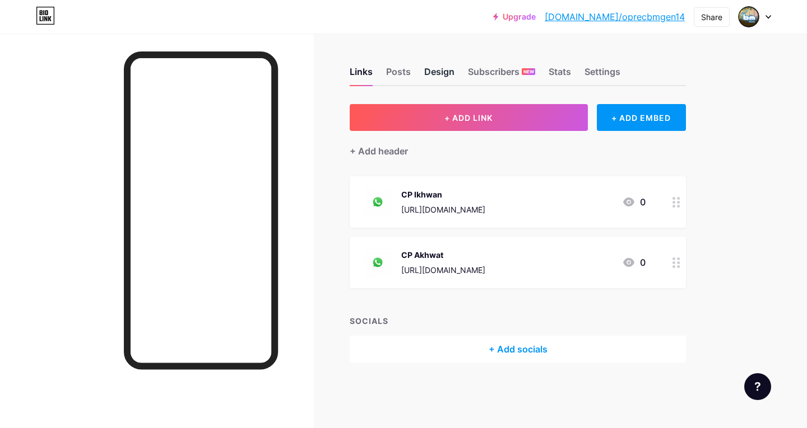
click at [447, 73] on div "Design" at bounding box center [439, 75] width 30 height 20
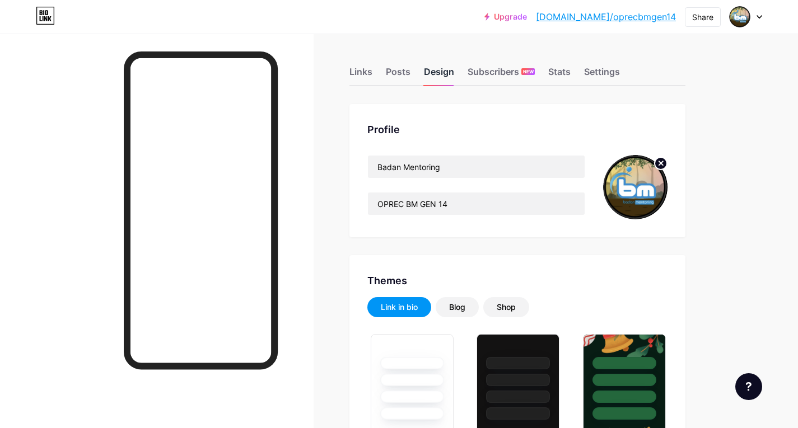
type input "#15151d"
type input "#e00600"
type input "#ffffff"
click at [660, 164] on icon at bounding box center [661, 163] width 4 height 4
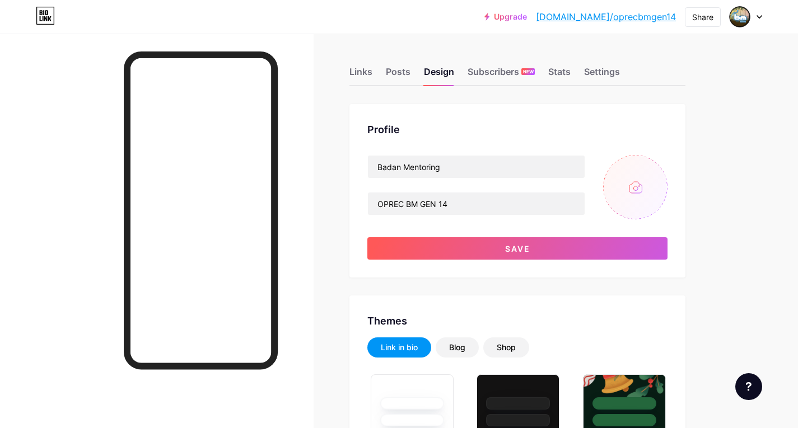
click at [628, 187] on input "file" at bounding box center [635, 187] width 64 height 64
type input "C:\fakepath\BM LOGO Pt.2 (F1 Edition) 1.png"
click at [651, 189] on img at bounding box center [635, 187] width 64 height 64
